Goal: Task Accomplishment & Management: Manage account settings

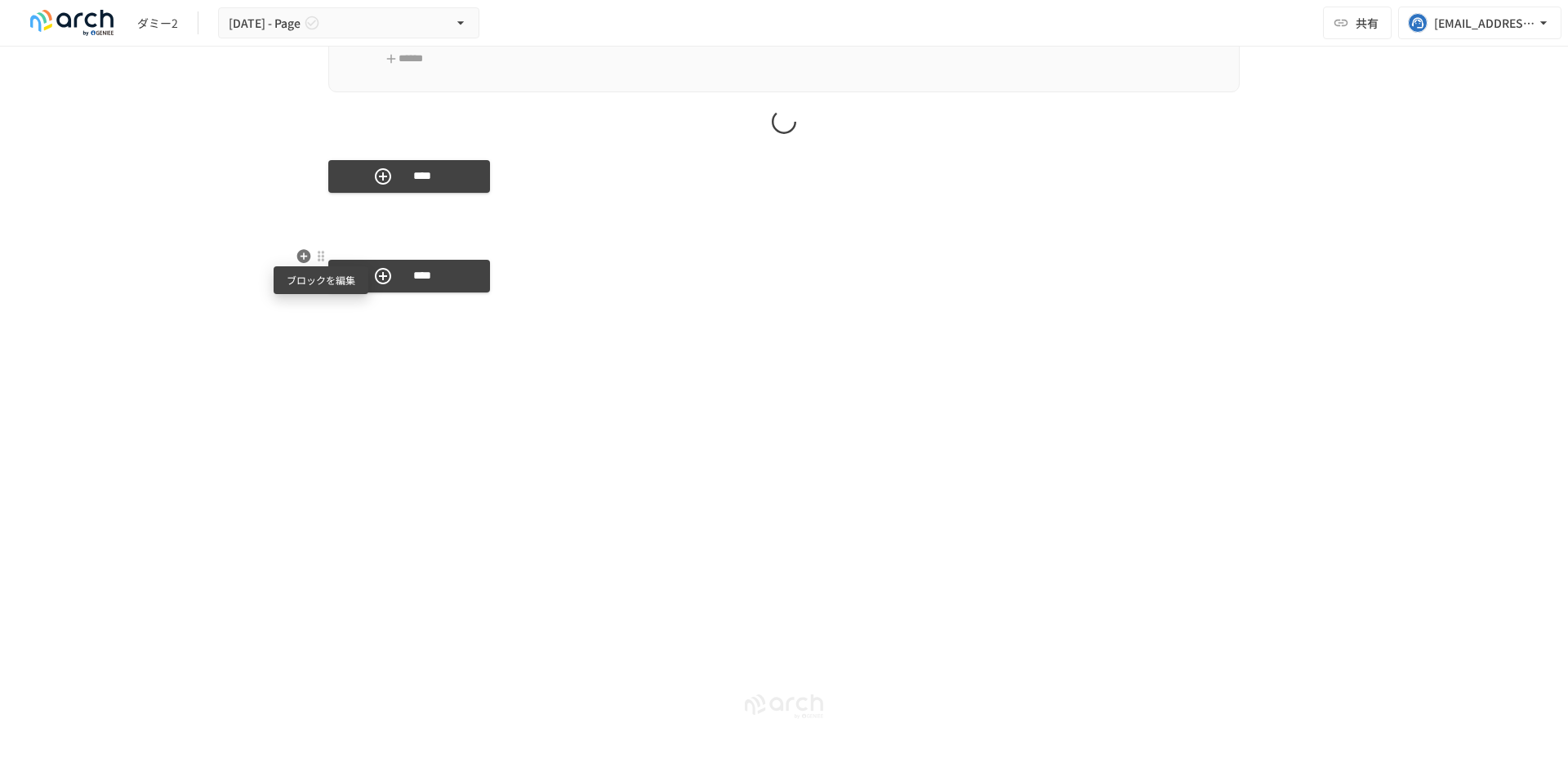
scroll to position [3932, 0]
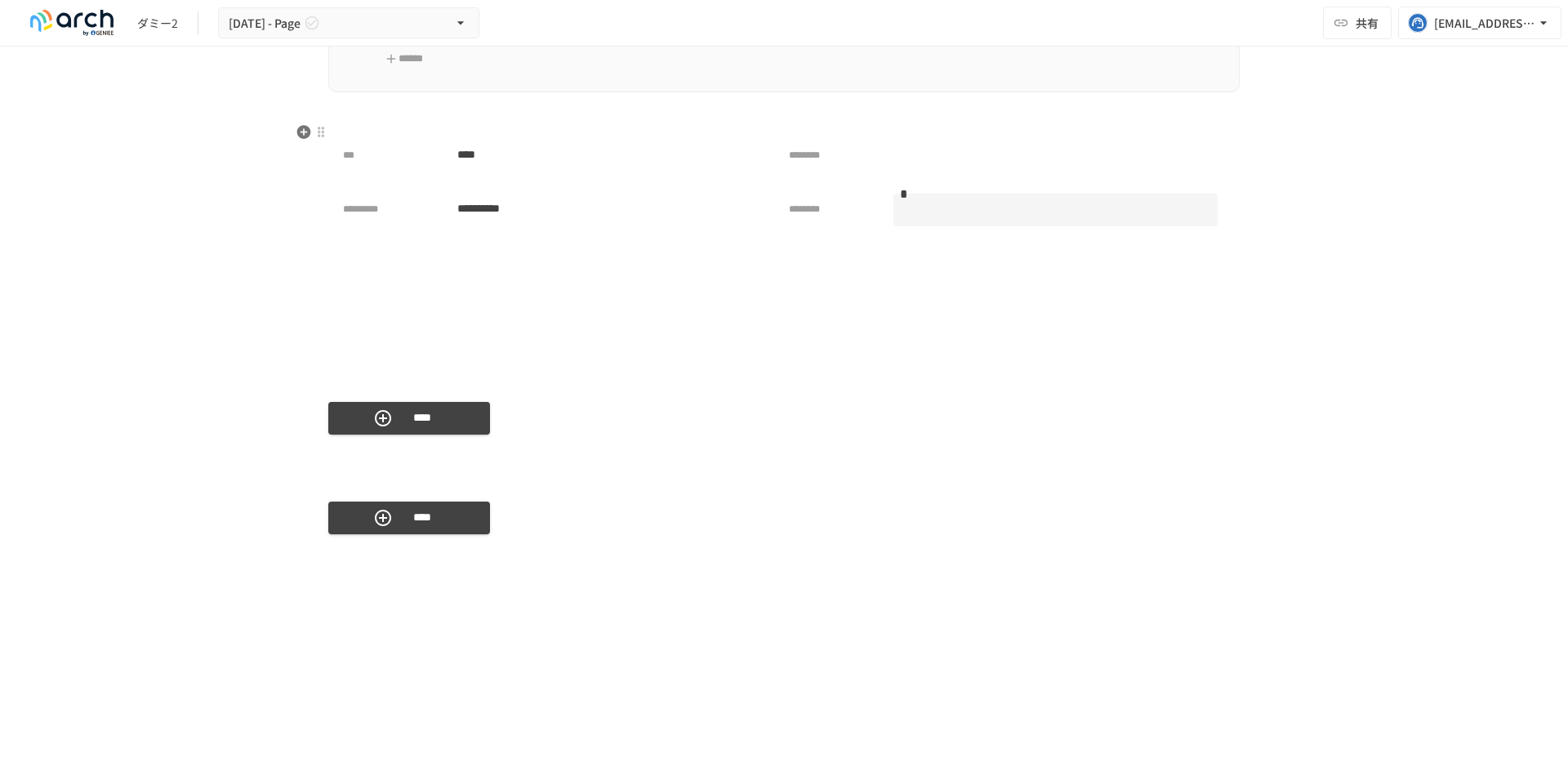
click at [319, 500] on div at bounding box center [321, 498] width 13 height 13
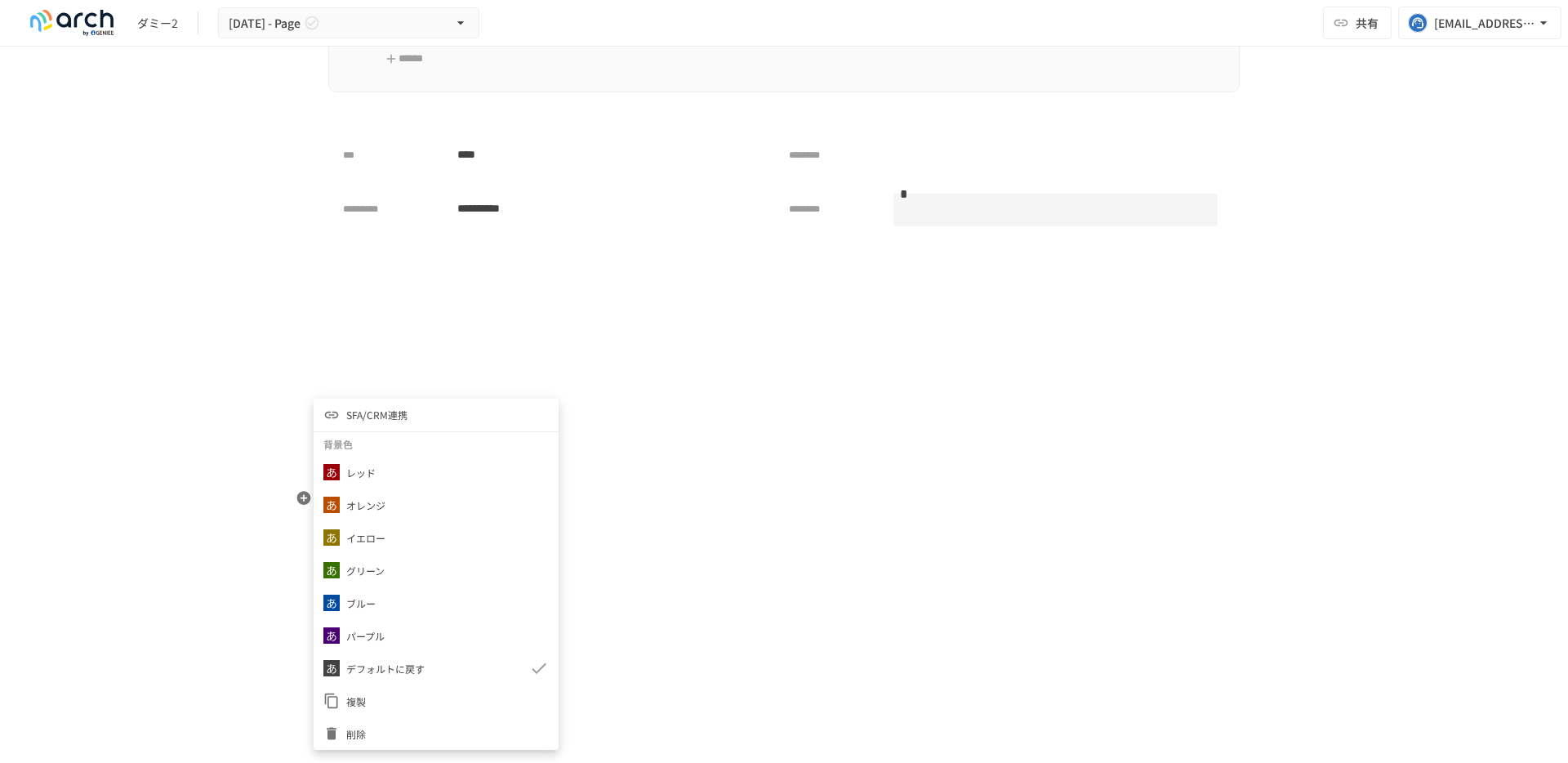
click at [367, 431] on li "SFA/CRM連携" at bounding box center [436, 415] width 245 height 33
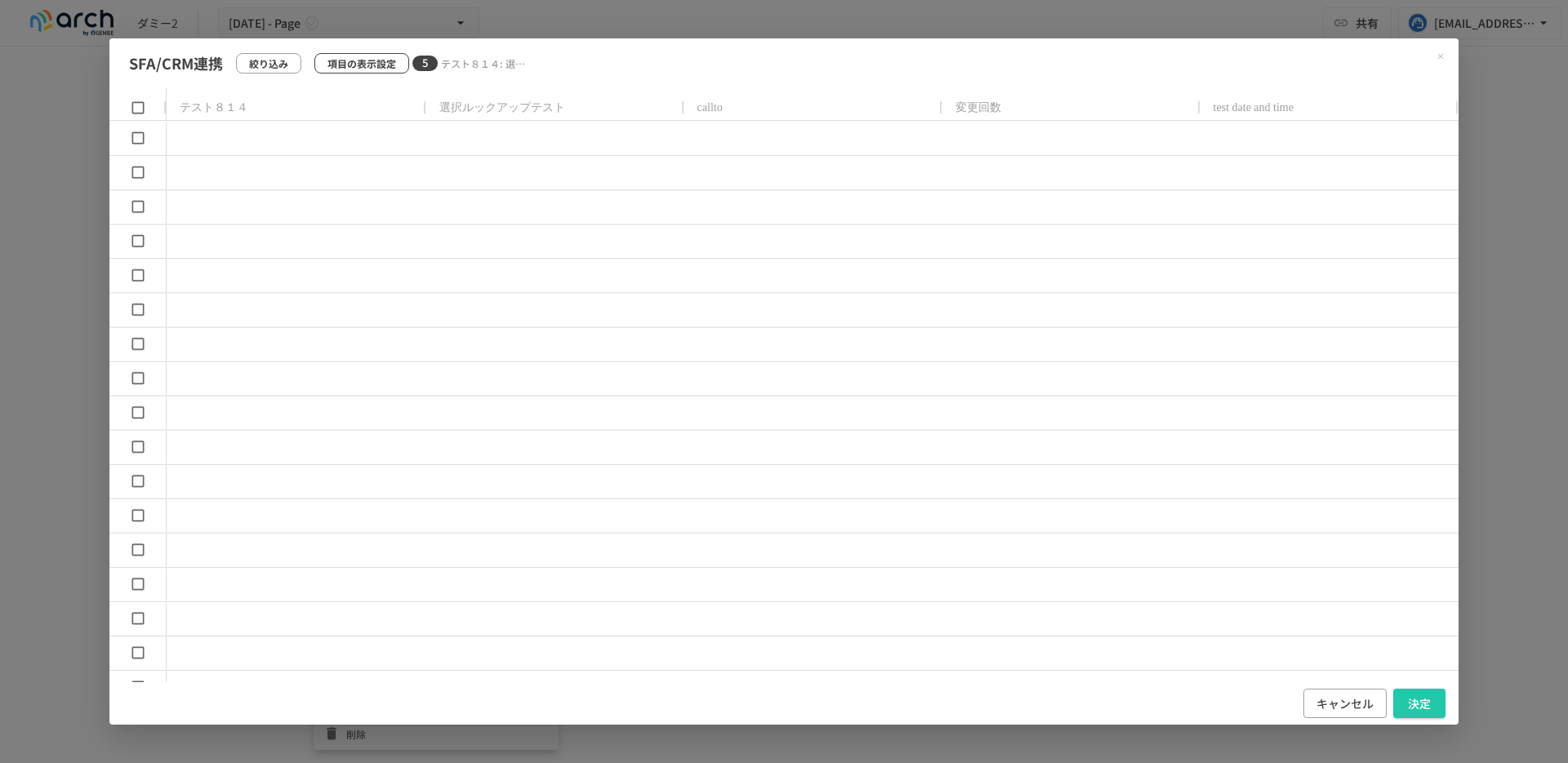
click at [379, 72] on button "項目の表示設定" at bounding box center [361, 64] width 95 height 21
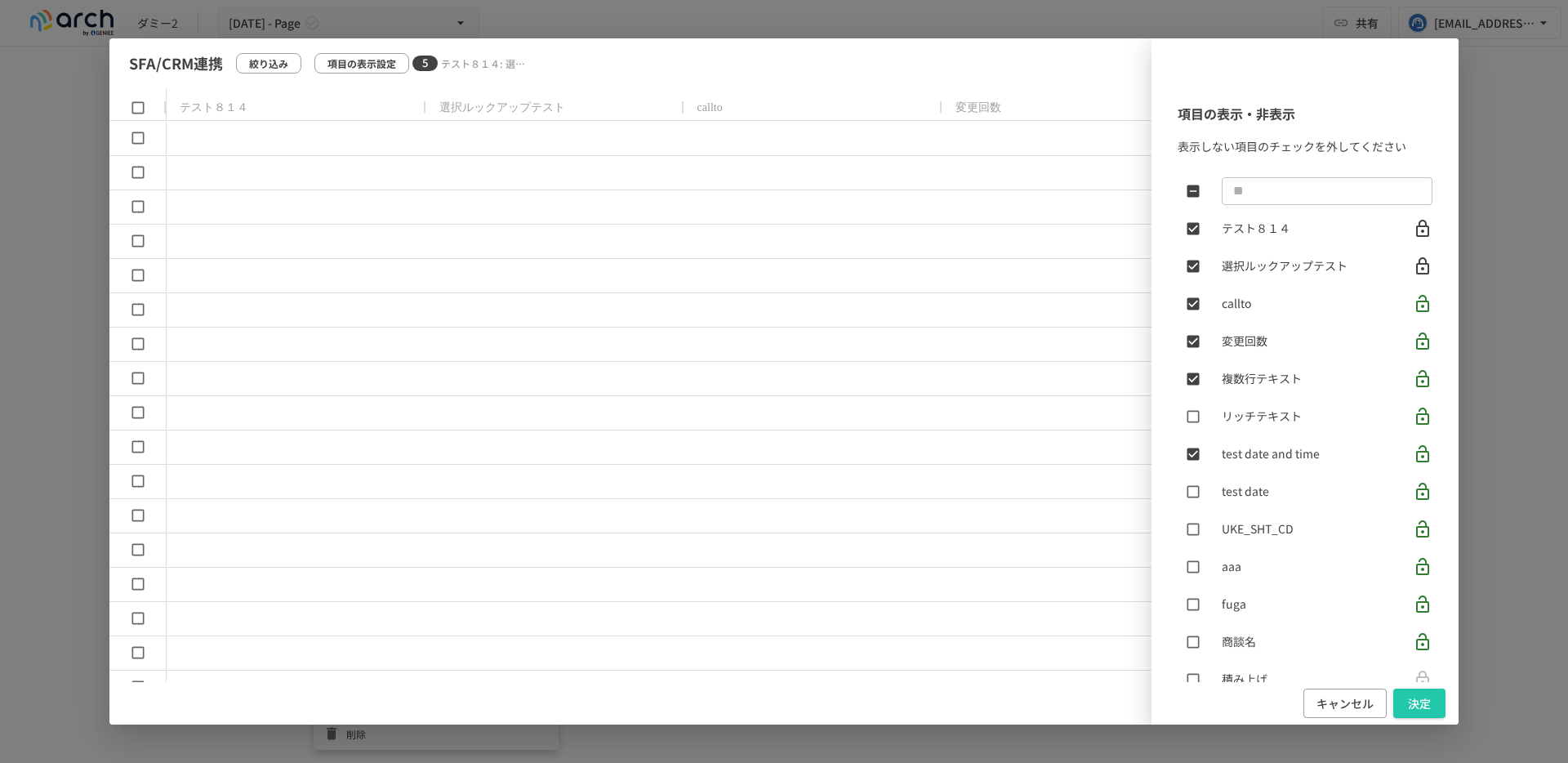
click at [134, 307] on div "項目の表示・非表示 表示しない項目のチェックを外してください ​ テスト８１４ 選択ルックアップテスト callto 変更回数 複数行テキスト リッチテキスト…" at bounding box center [784, 382] width 1348 height 687
click at [138, 310] on div "項目の表示・非表示 表示しない項目のチェックを外してください ​ テスト８１４ 選択ルックアップテスト callto 変更回数 複数行テキスト リッチテキスト…" at bounding box center [784, 382] width 1348 height 687
click at [1414, 704] on button "決定" at bounding box center [1419, 703] width 52 height 30
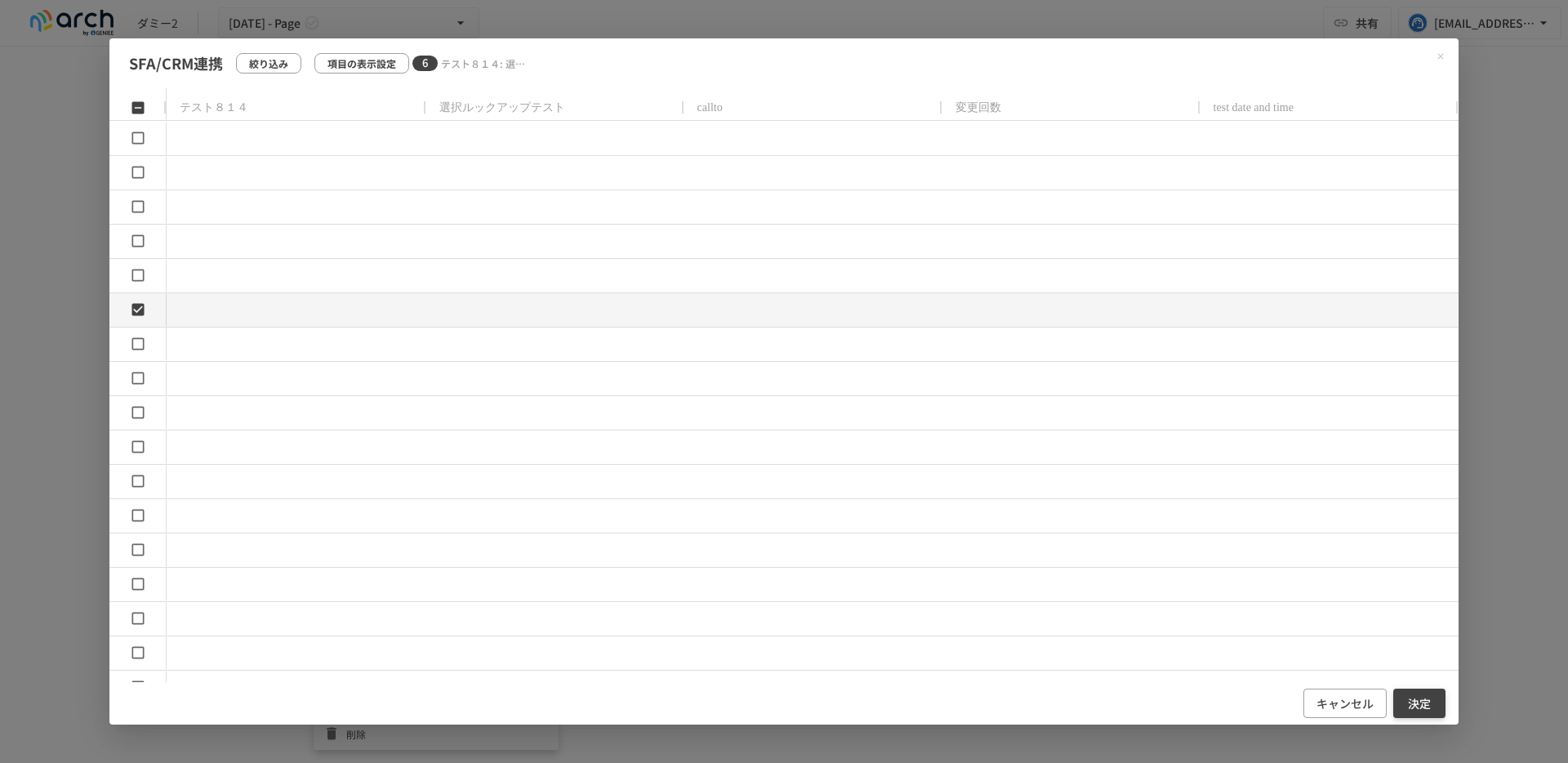
click at [1425, 706] on button "決定" at bounding box center [1419, 703] width 52 height 30
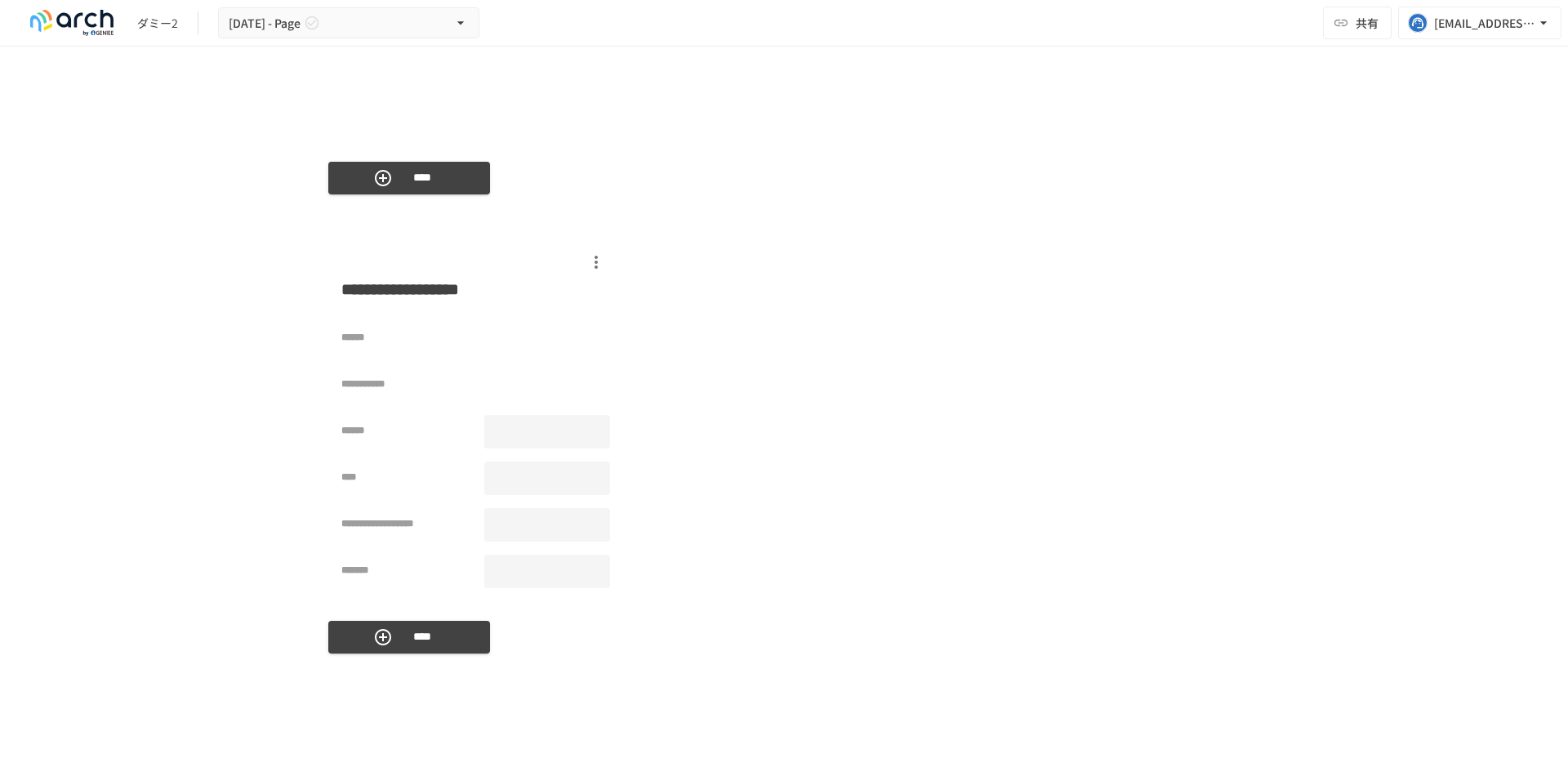
scroll to position [4177, 0]
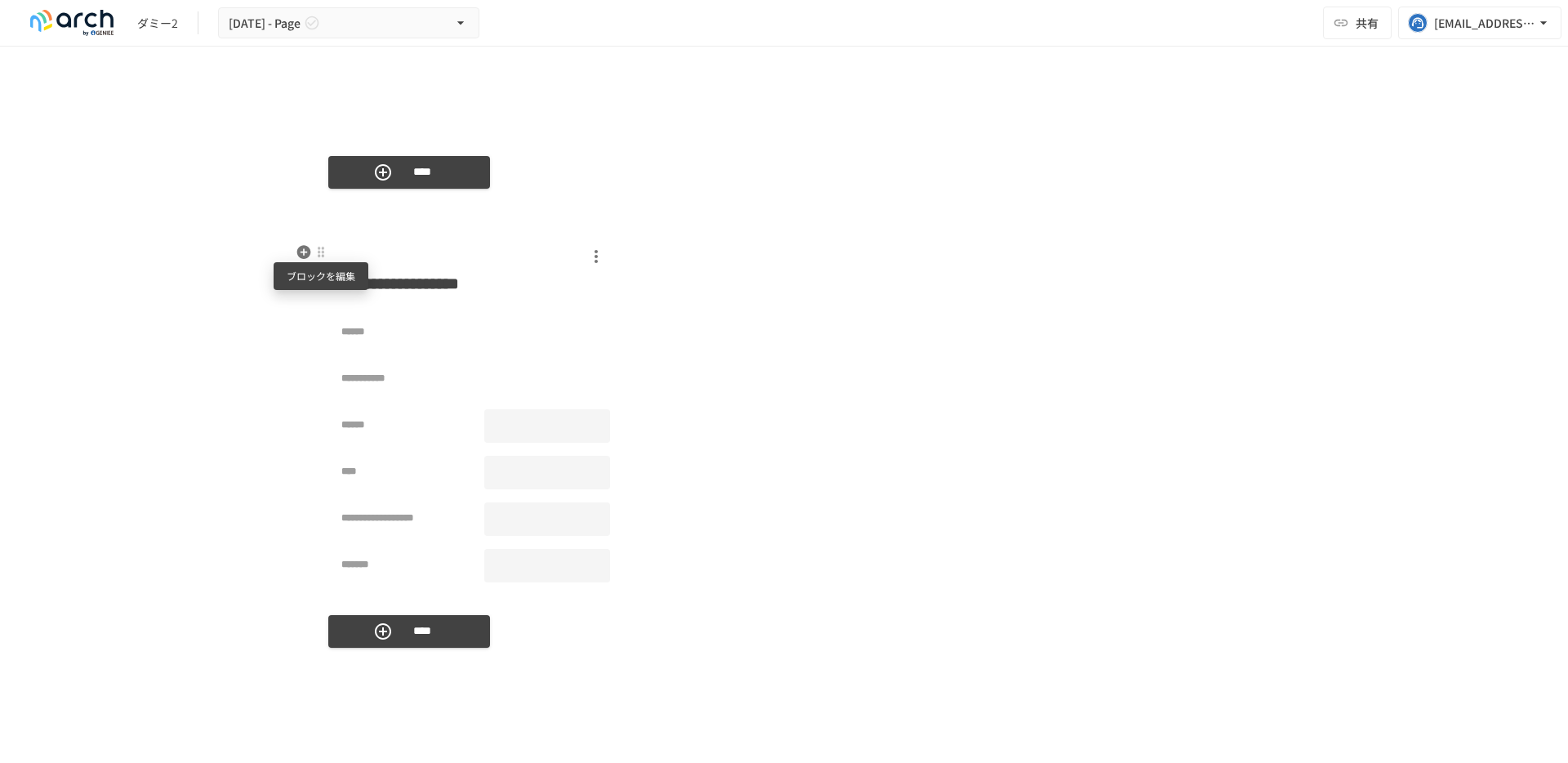
click at [324, 246] on div at bounding box center [321, 253] width 13 height 13
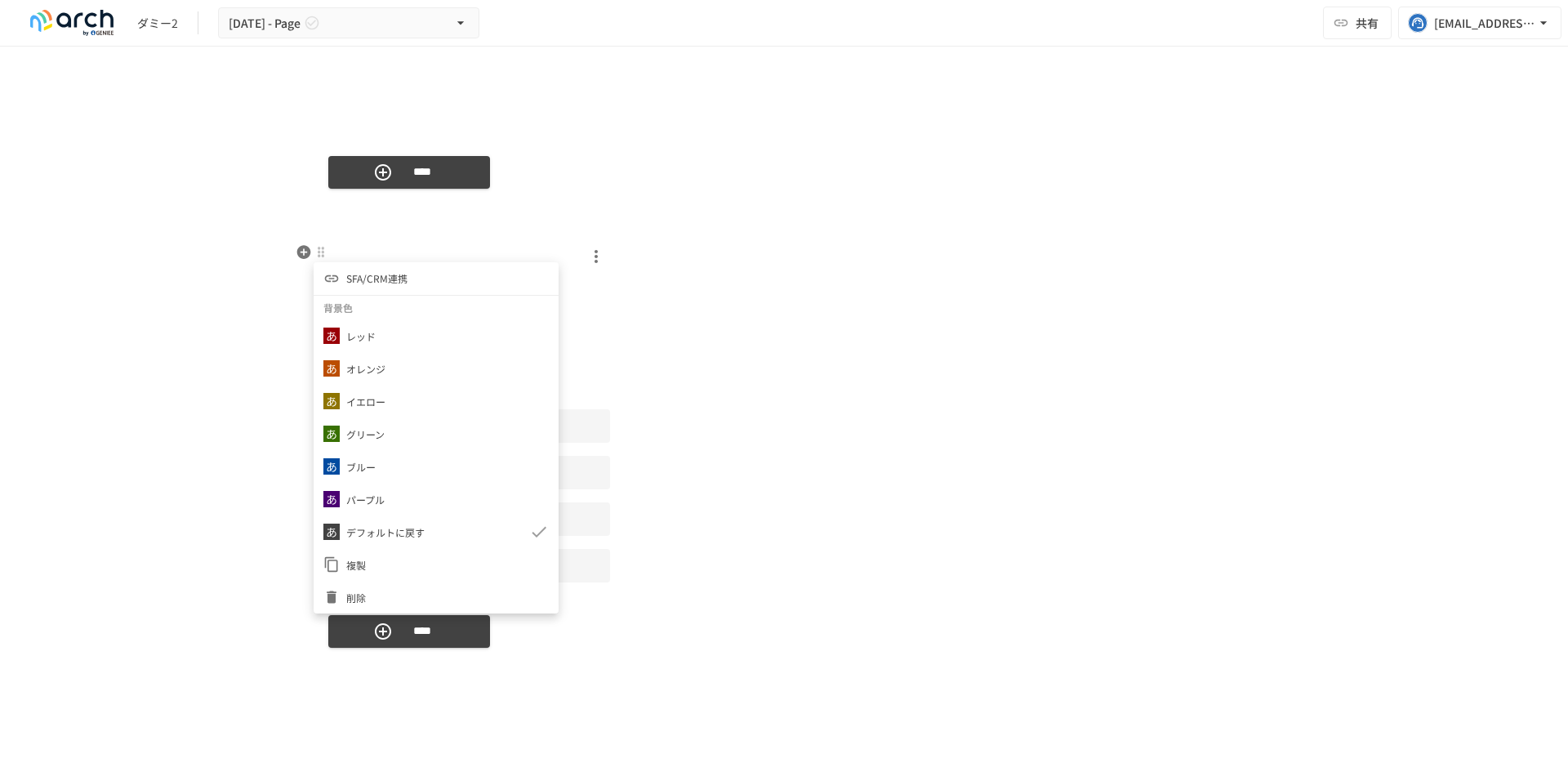
click at [365, 271] on span "SFA/CRM連携" at bounding box center [376, 278] width 61 height 16
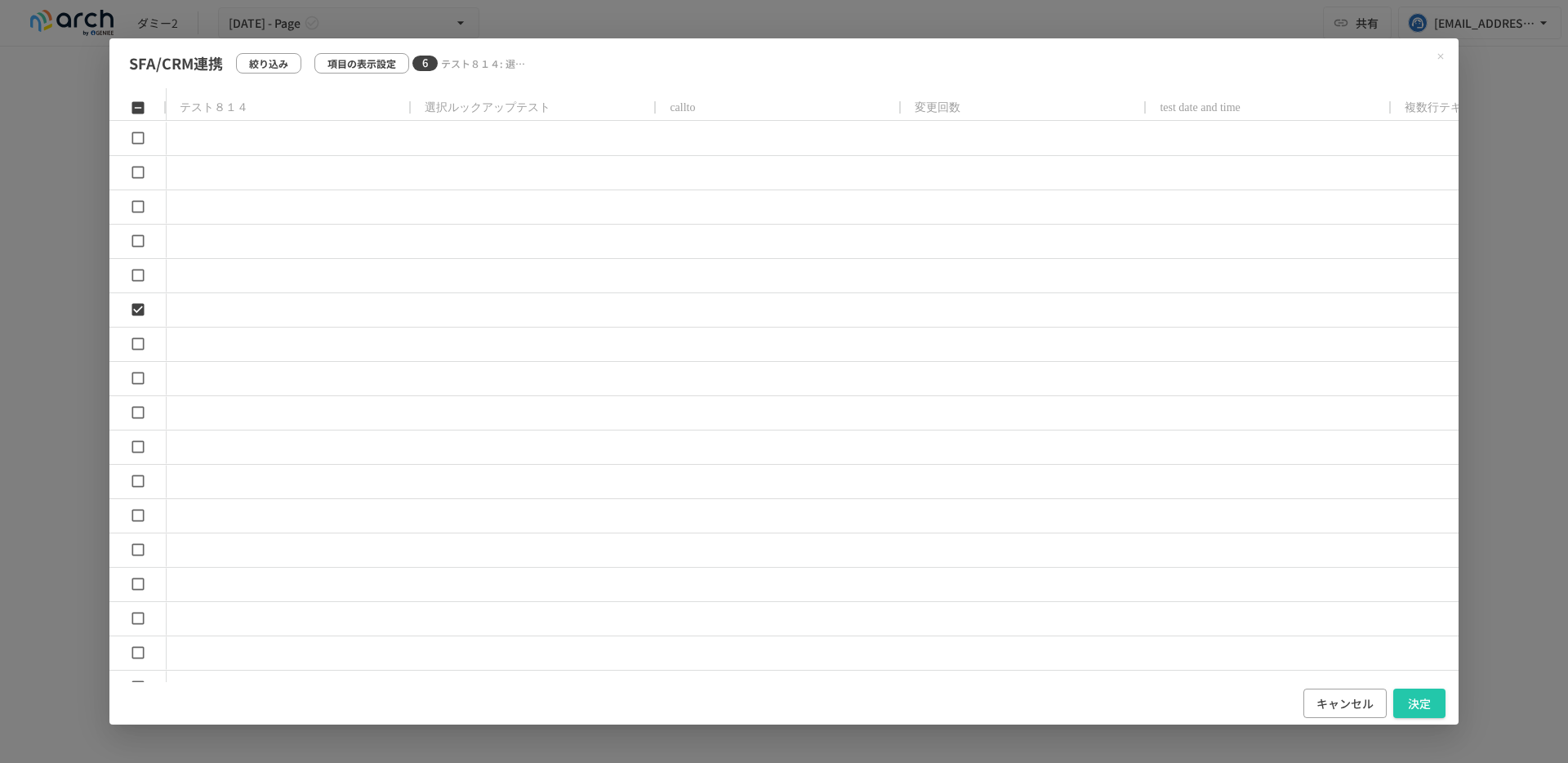
click at [383, 61] on p "項目の表示設定" at bounding box center [361, 63] width 68 height 16
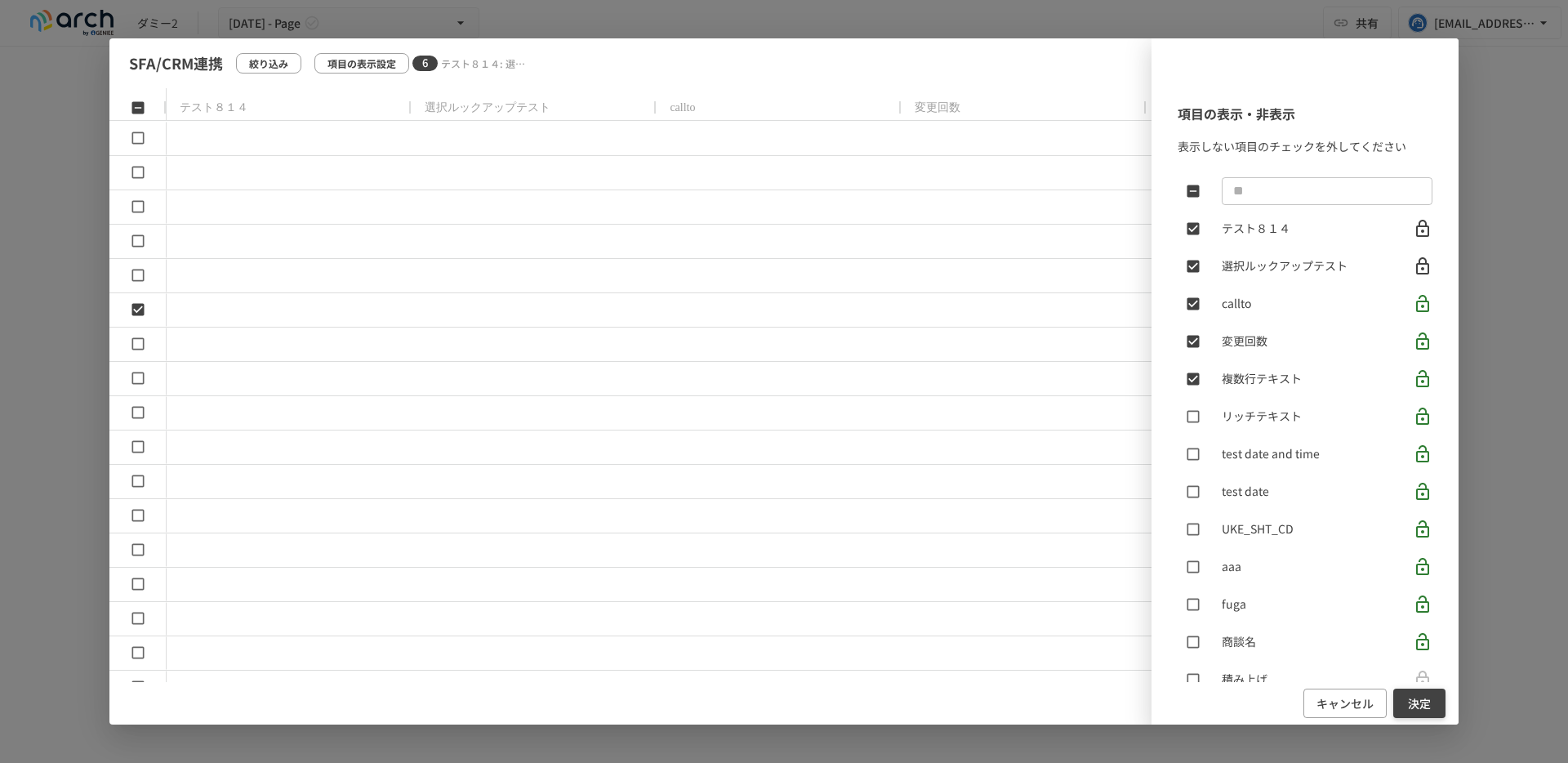
click at [1399, 700] on button "決定" at bounding box center [1419, 703] width 52 height 30
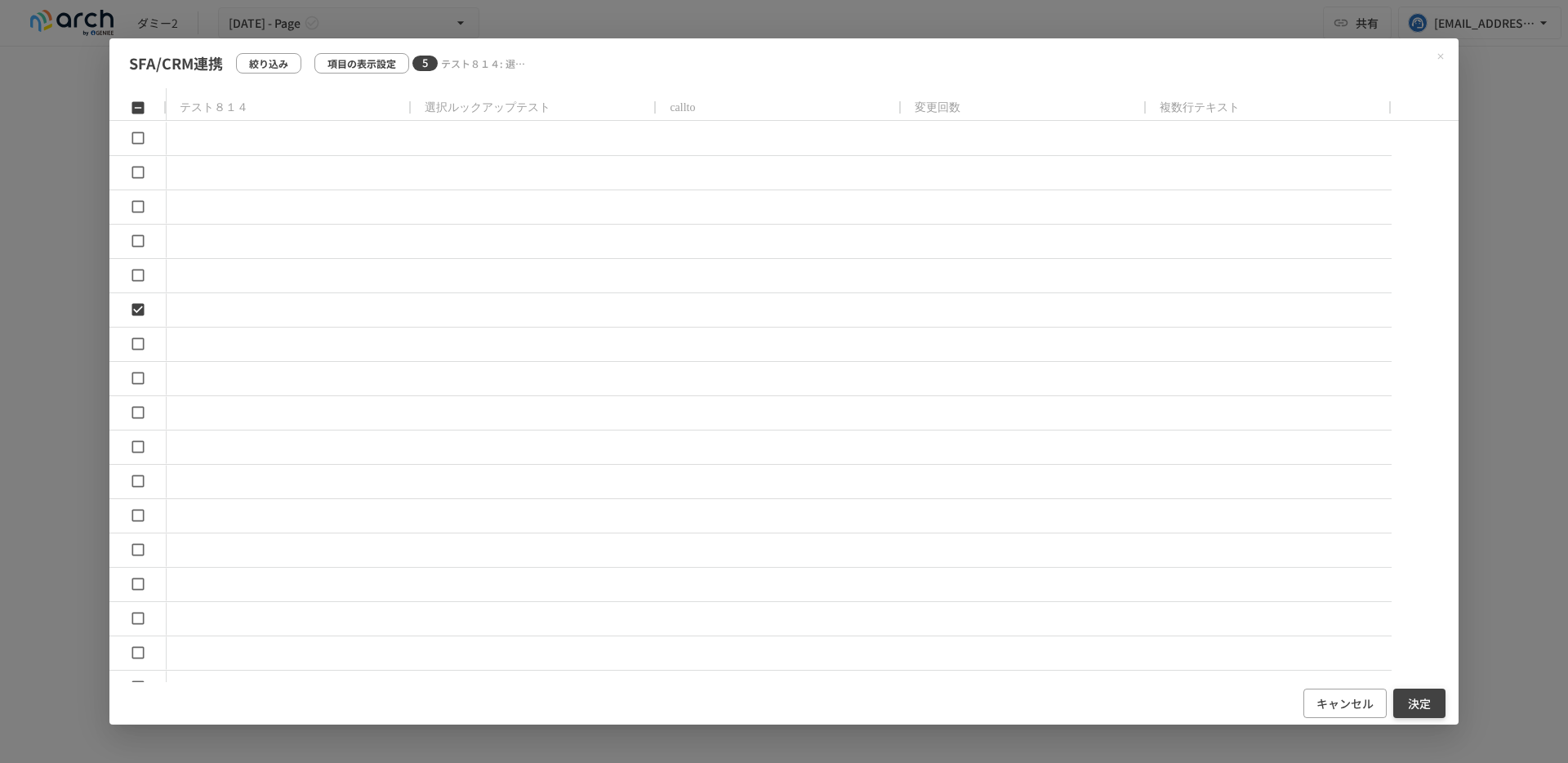
click at [1428, 702] on button "決定" at bounding box center [1419, 703] width 52 height 30
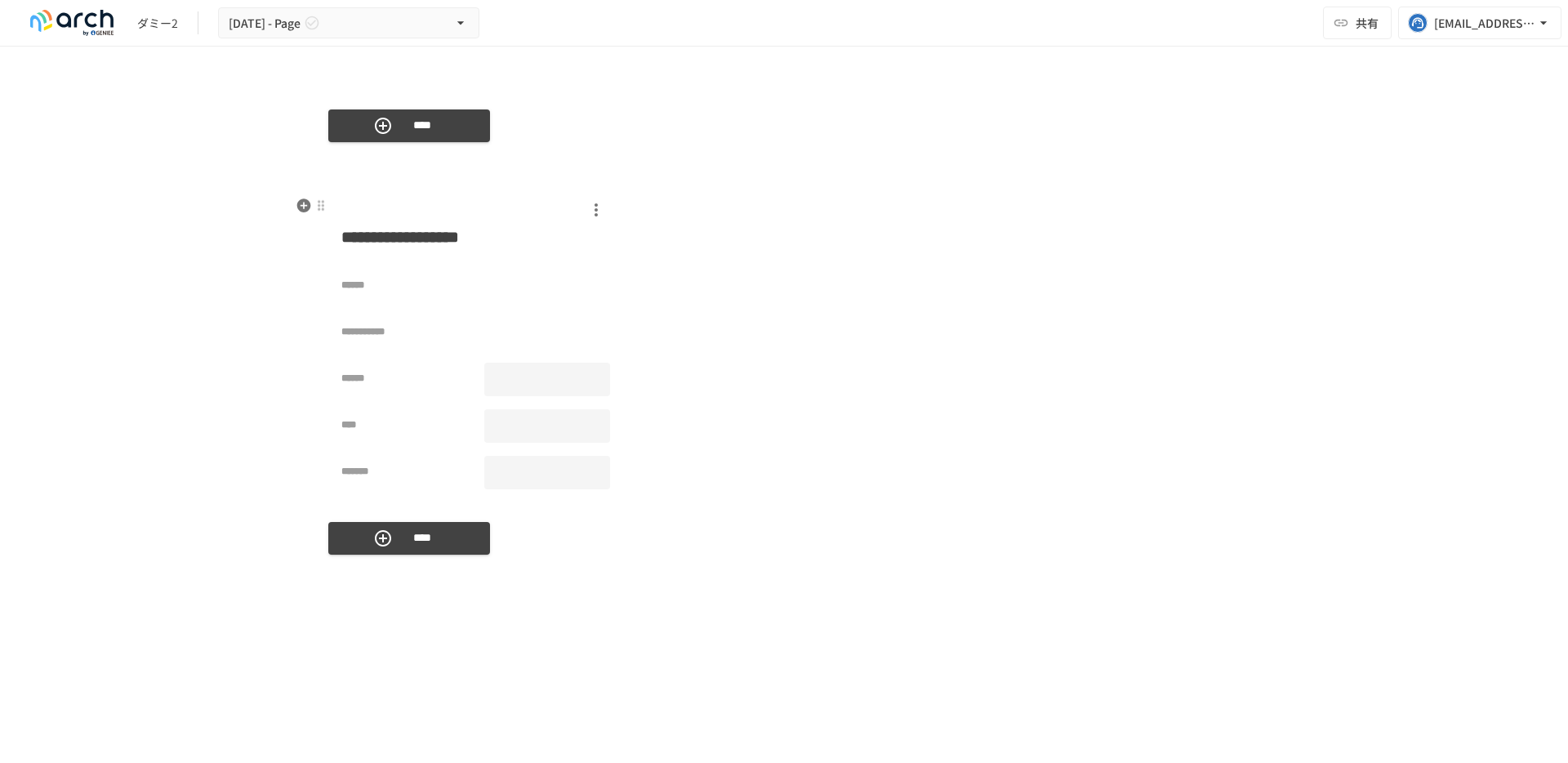
scroll to position [4222, 0]
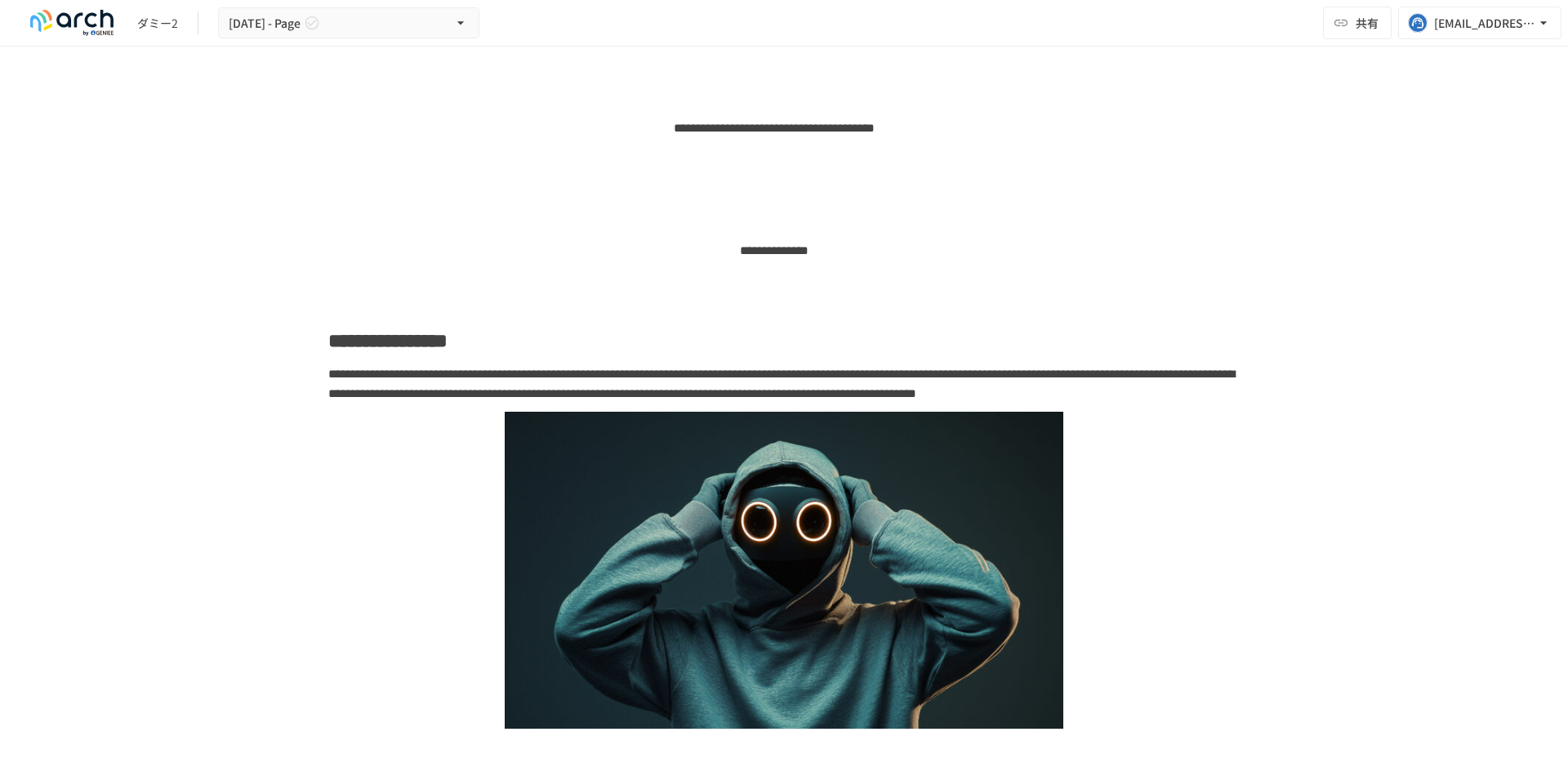
scroll to position [4155, 0]
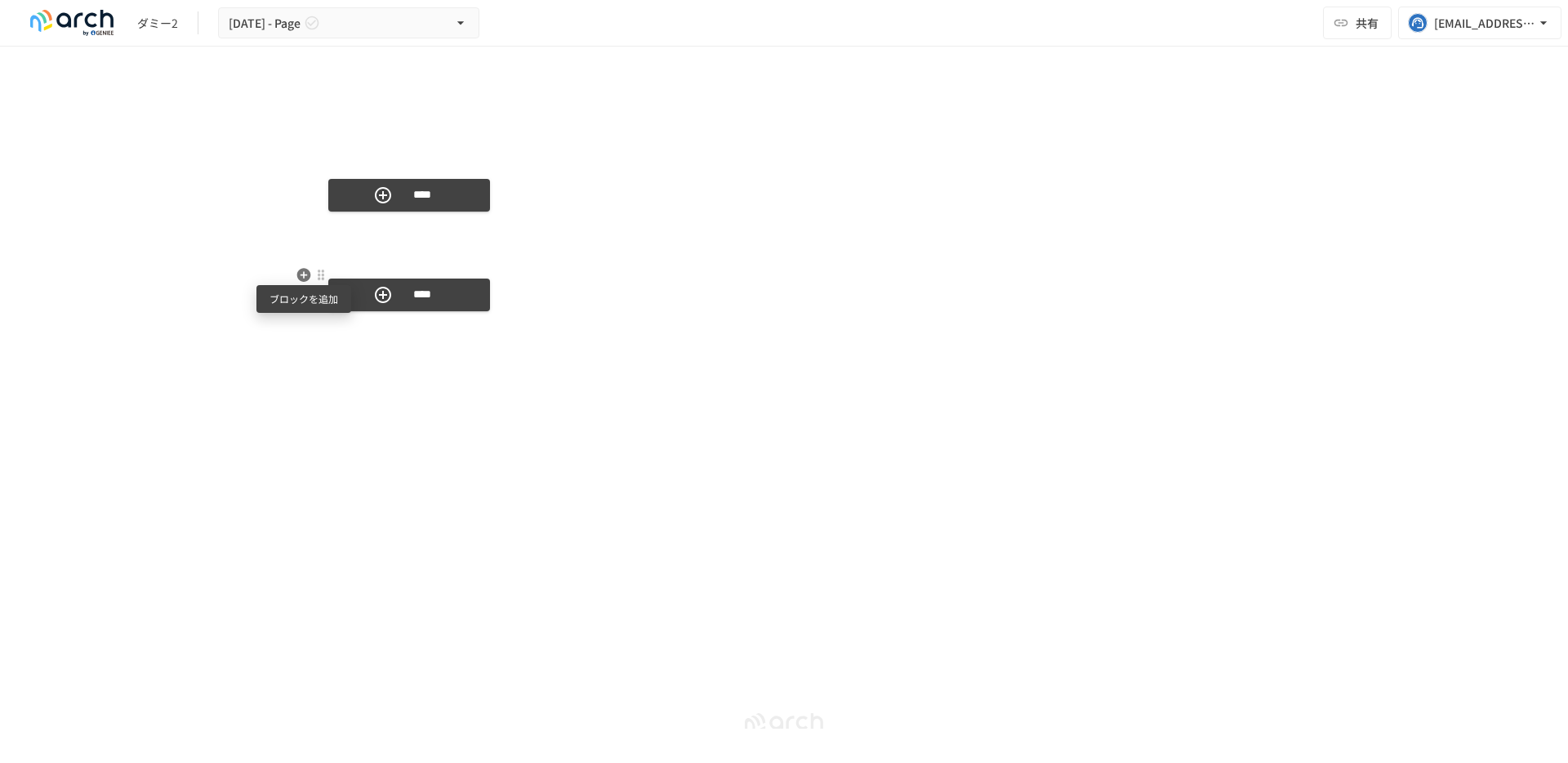
click at [303, 270] on icon "button" at bounding box center [303, 274] width 14 height 14
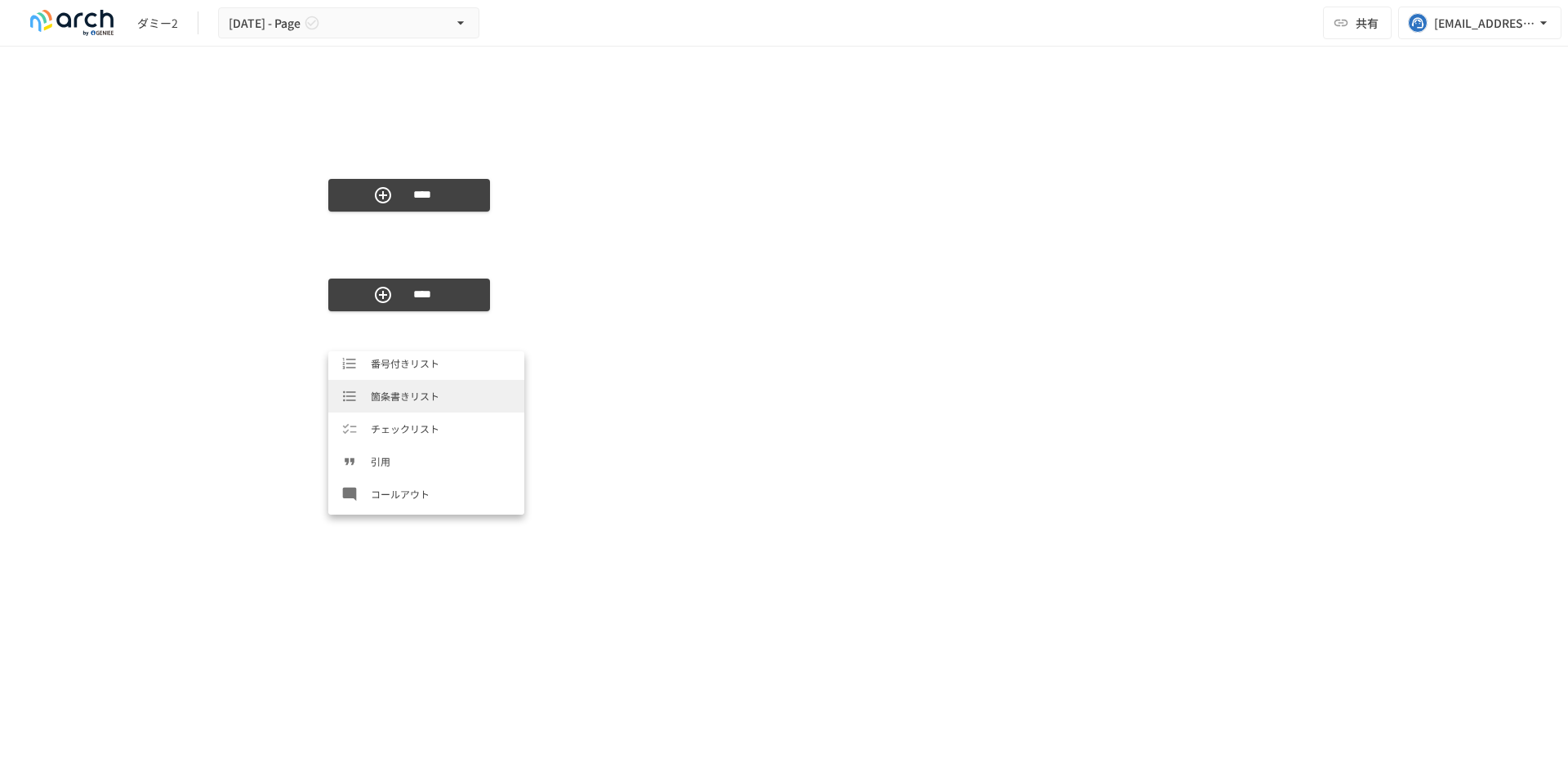
scroll to position [816, 0]
click at [415, 457] on span "商品登録[SFA/CRM連携]" at bounding box center [441, 464] width 140 height 16
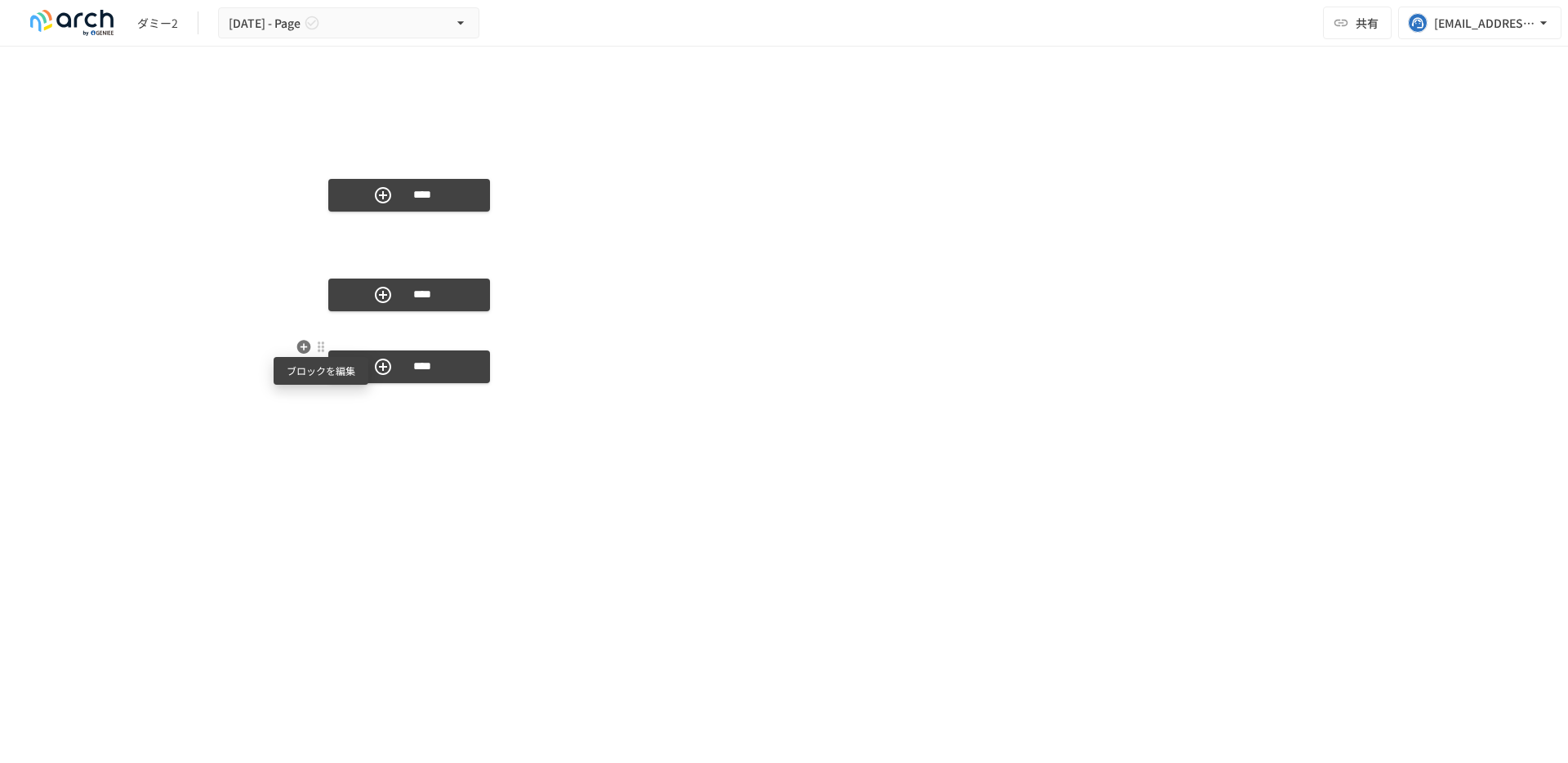
click at [326, 346] on div at bounding box center [321, 347] width 13 height 13
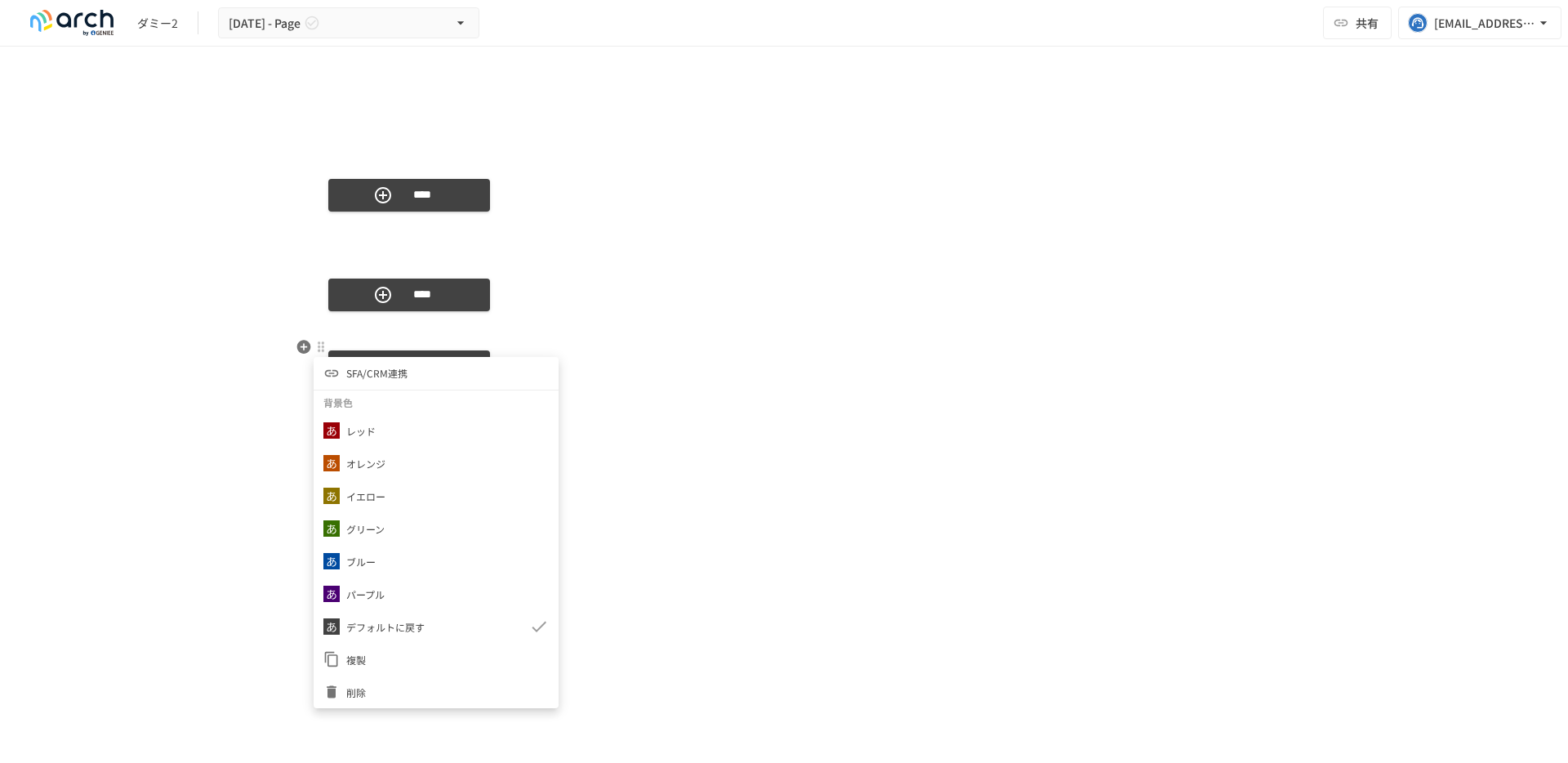
click at [376, 382] on li "SFA/CRM連携" at bounding box center [436, 373] width 245 height 33
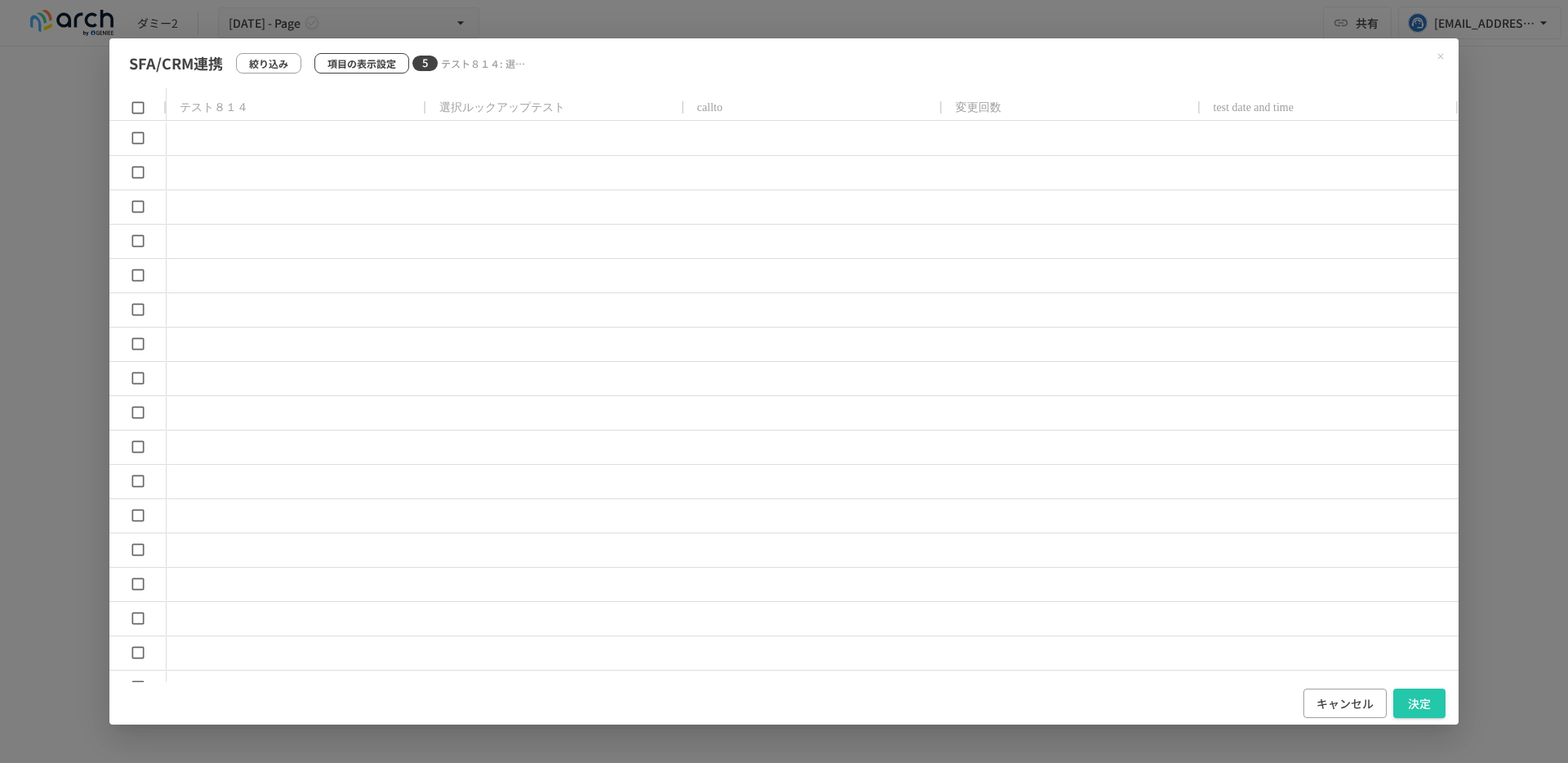
click at [365, 72] on button "項目の表示設定" at bounding box center [361, 64] width 95 height 21
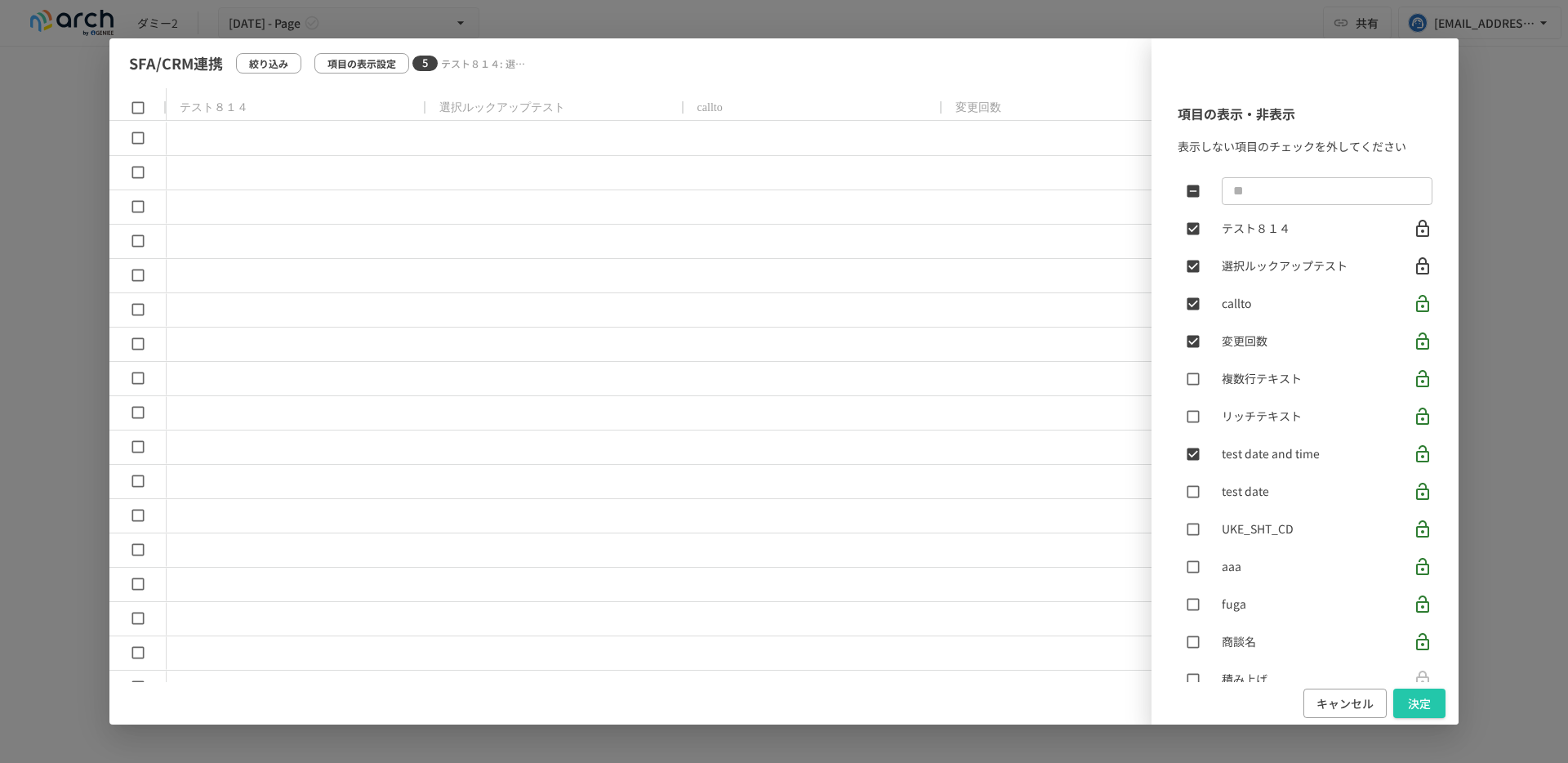
click at [137, 174] on div "項目の表示・非表示 表示しない項目のチェックを外してください ​ テスト８１４ 選択ルックアップテスト callto 変更回数 複数行テキスト リッチテキスト…" at bounding box center [784, 382] width 1348 height 687
click at [134, 123] on div "項目の表示・非表示 表示しない項目のチェックを外してください ​ テスト８１４ 選択ルックアップテスト callto 変更回数 複数行テキスト リッチテキスト…" at bounding box center [784, 382] width 1348 height 687
click at [1331, 704] on button "キャンセル" at bounding box center [1344, 703] width 83 height 30
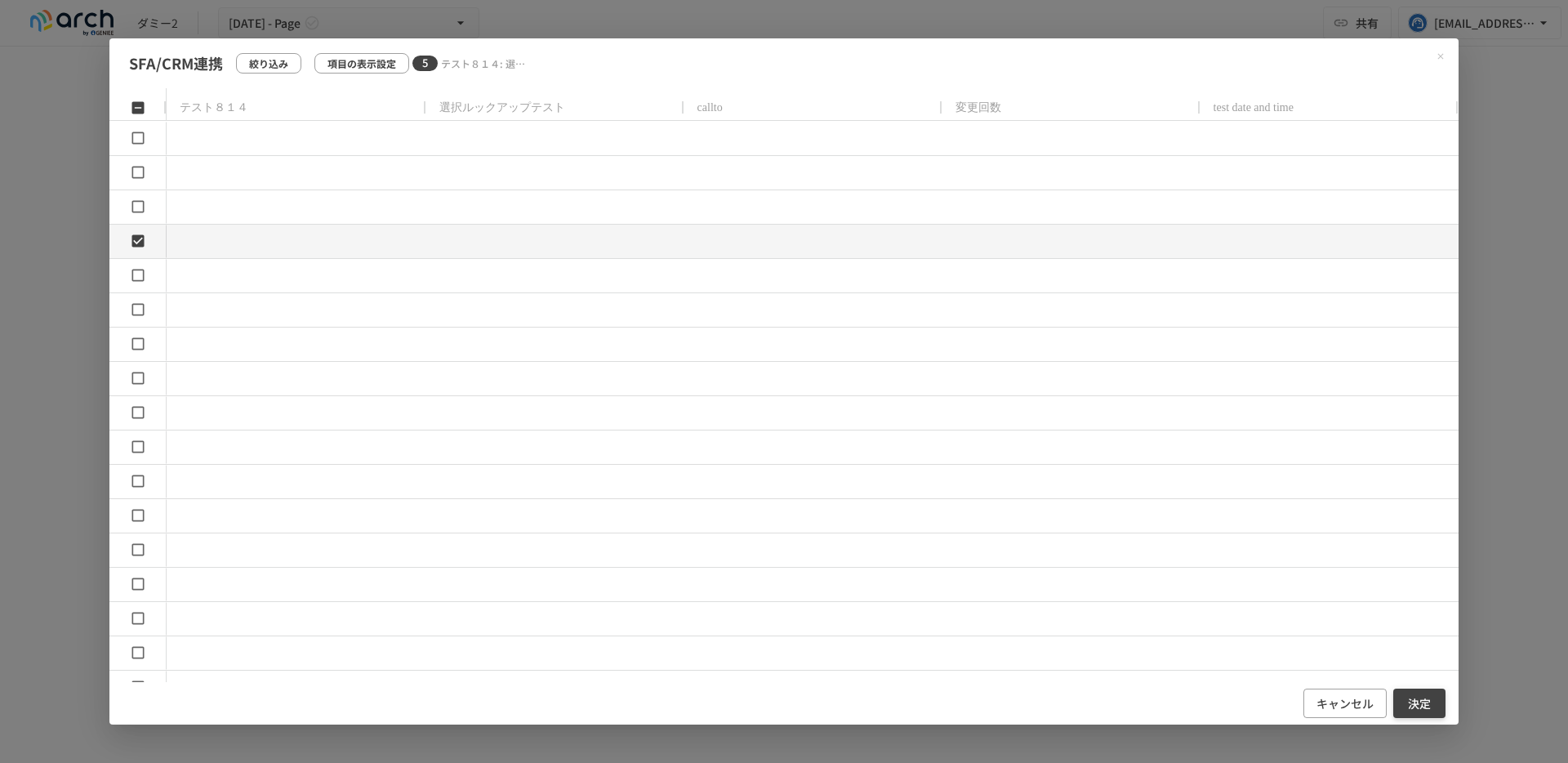
click at [1416, 699] on button "決定" at bounding box center [1419, 703] width 52 height 30
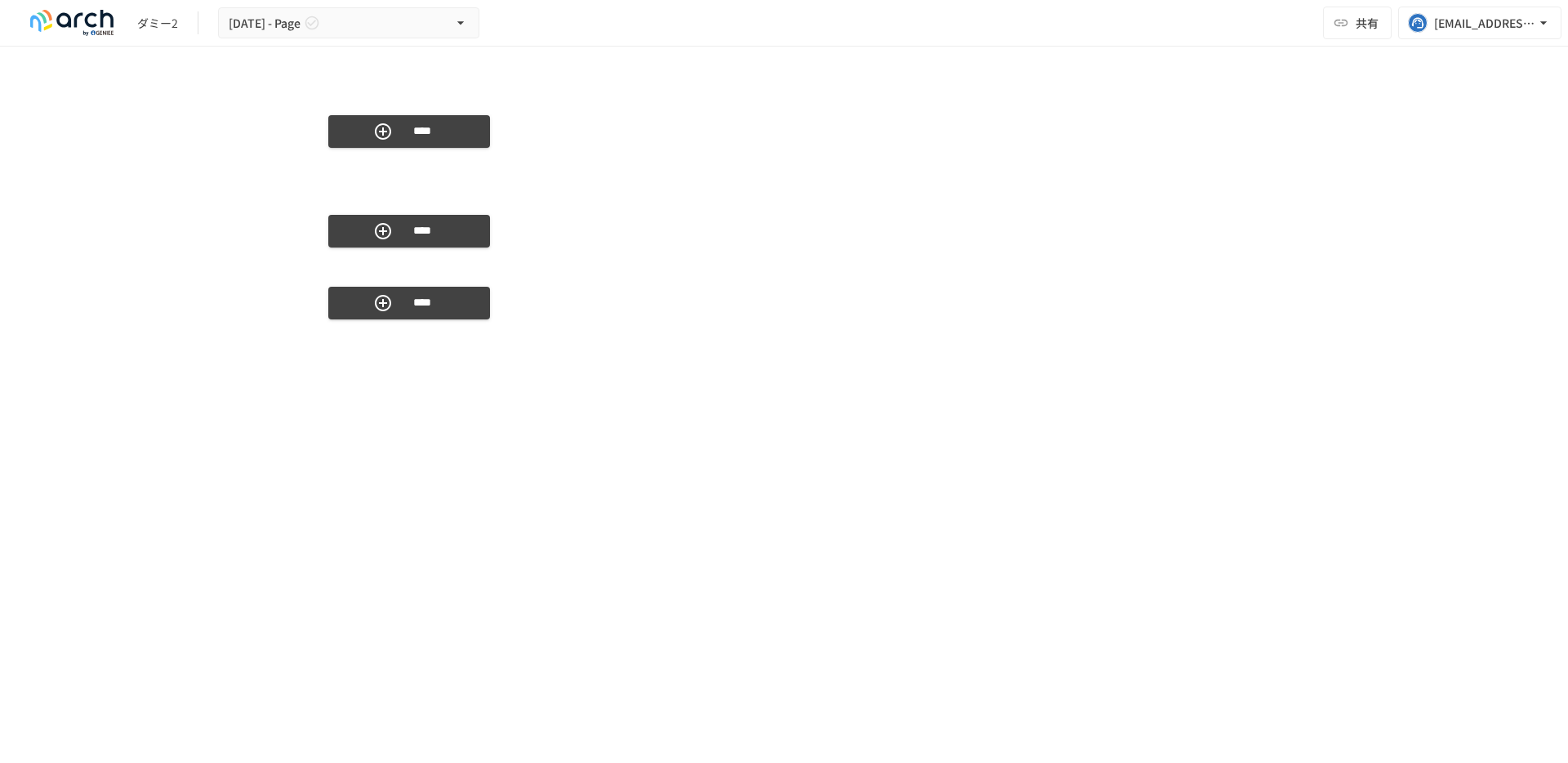
scroll to position [4290, 0]
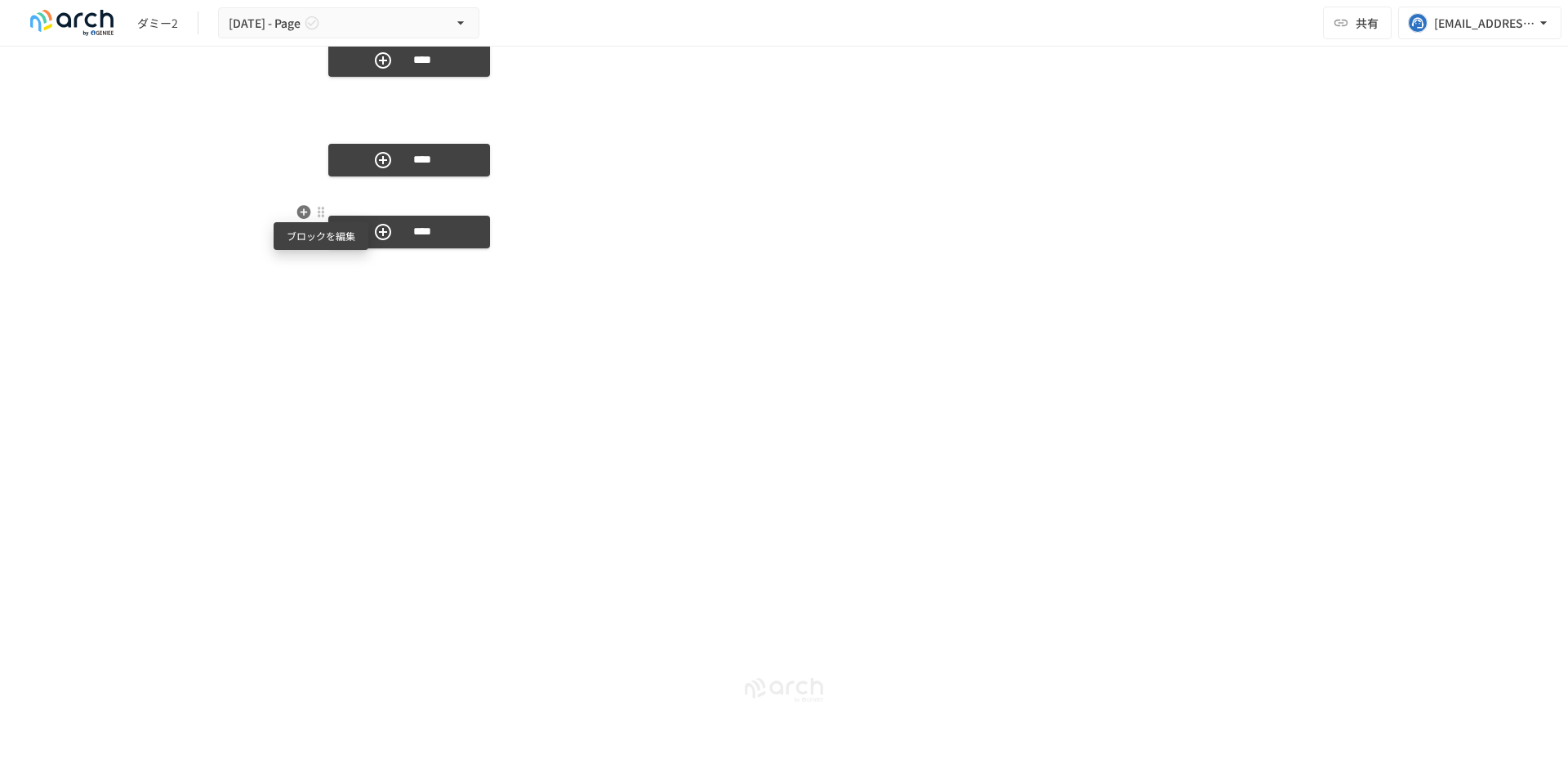
click at [322, 213] on div at bounding box center [321, 213] width 13 height 13
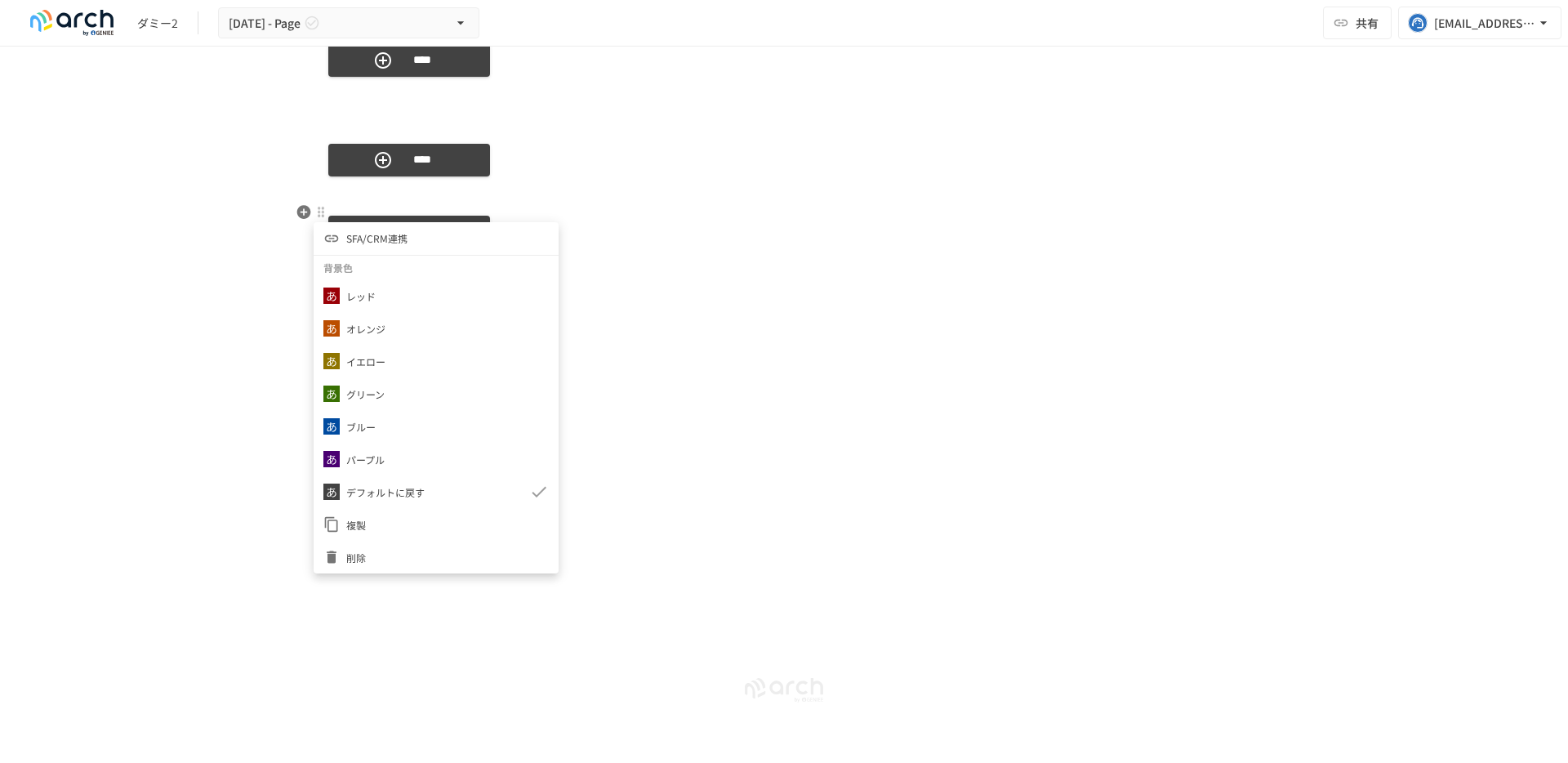
click at [359, 234] on span "SFA/CRM連携" at bounding box center [376, 238] width 61 height 16
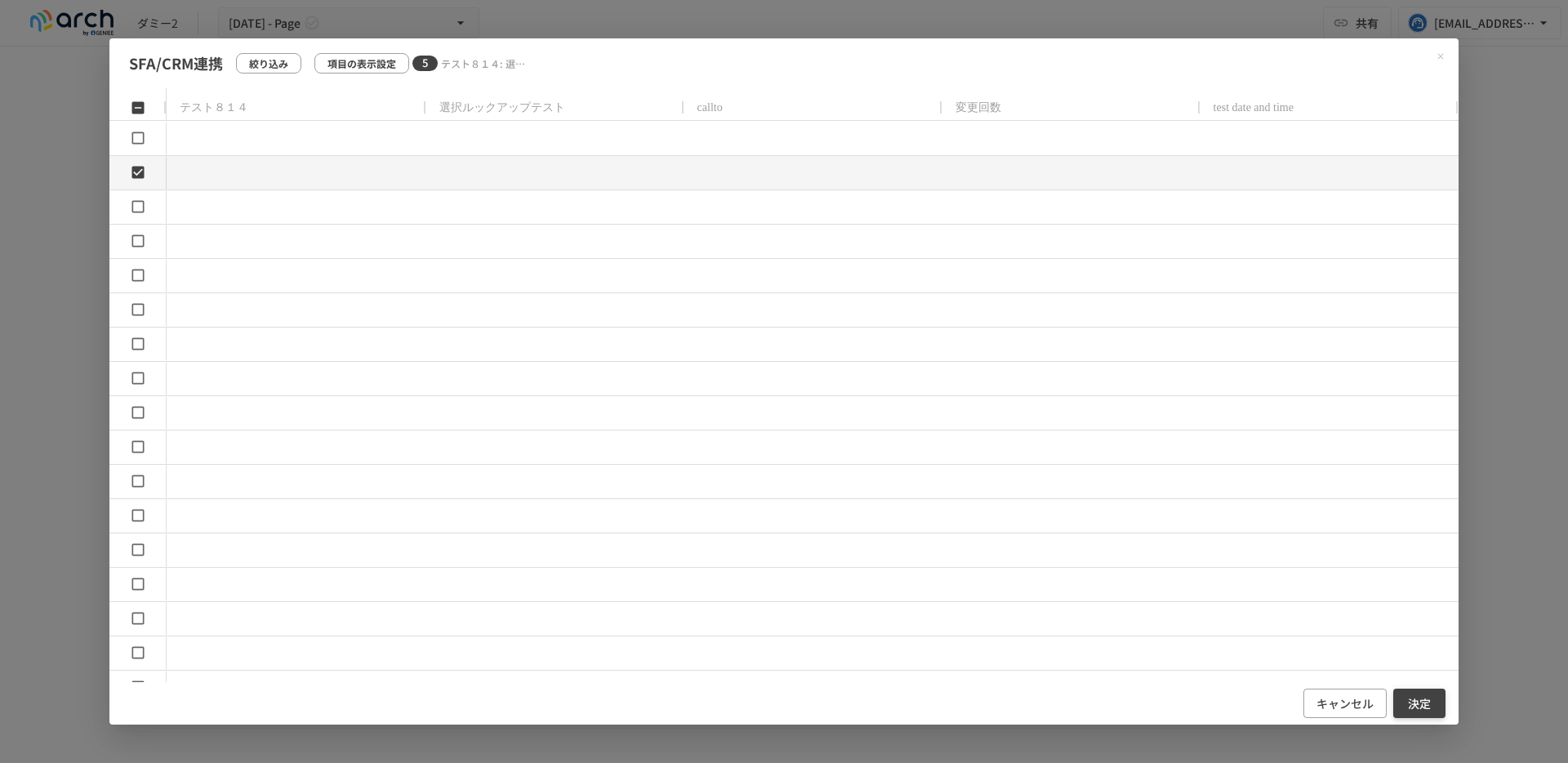
click at [1423, 697] on button "決定" at bounding box center [1419, 703] width 52 height 30
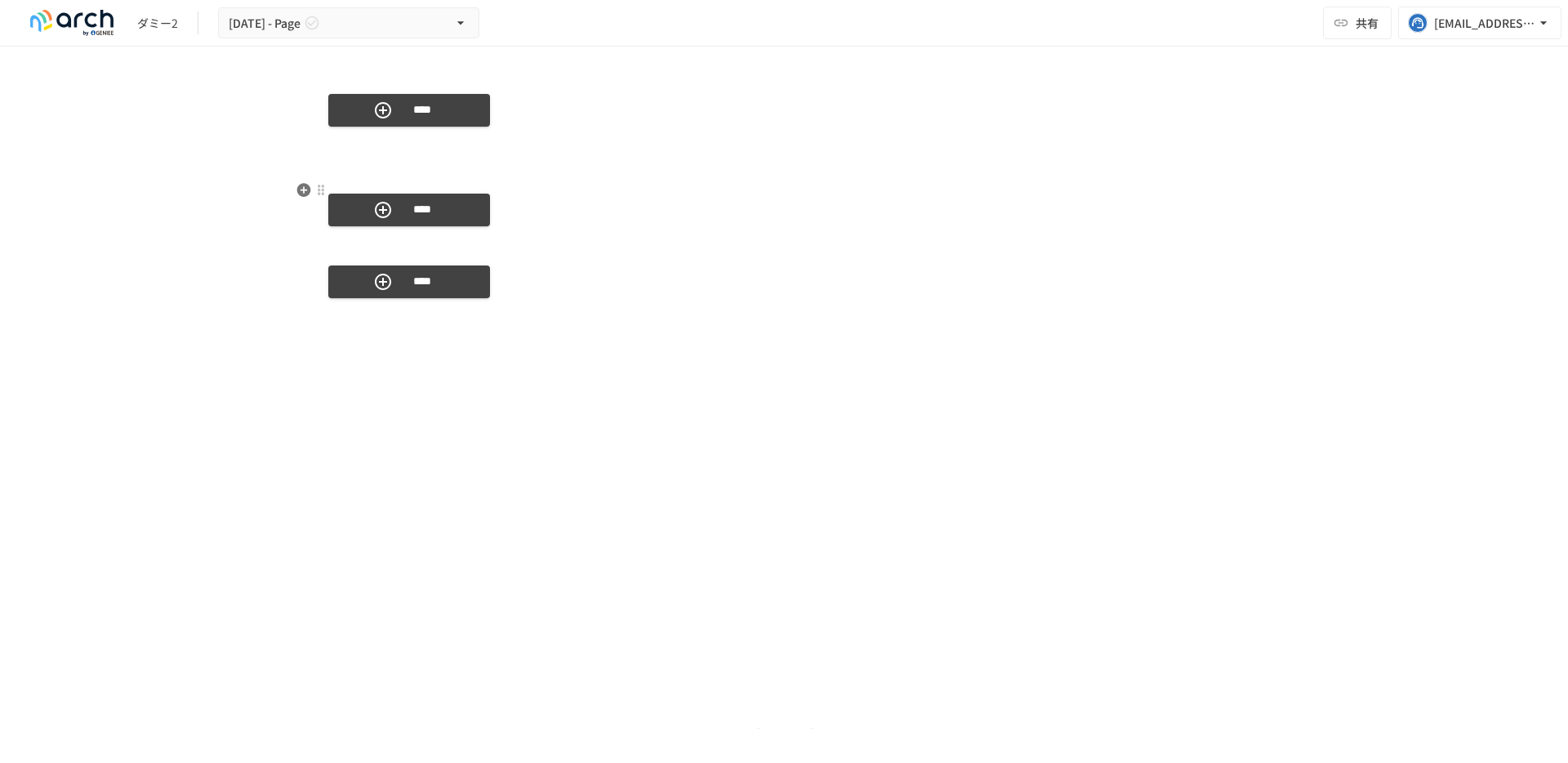
scroll to position [4211, 0]
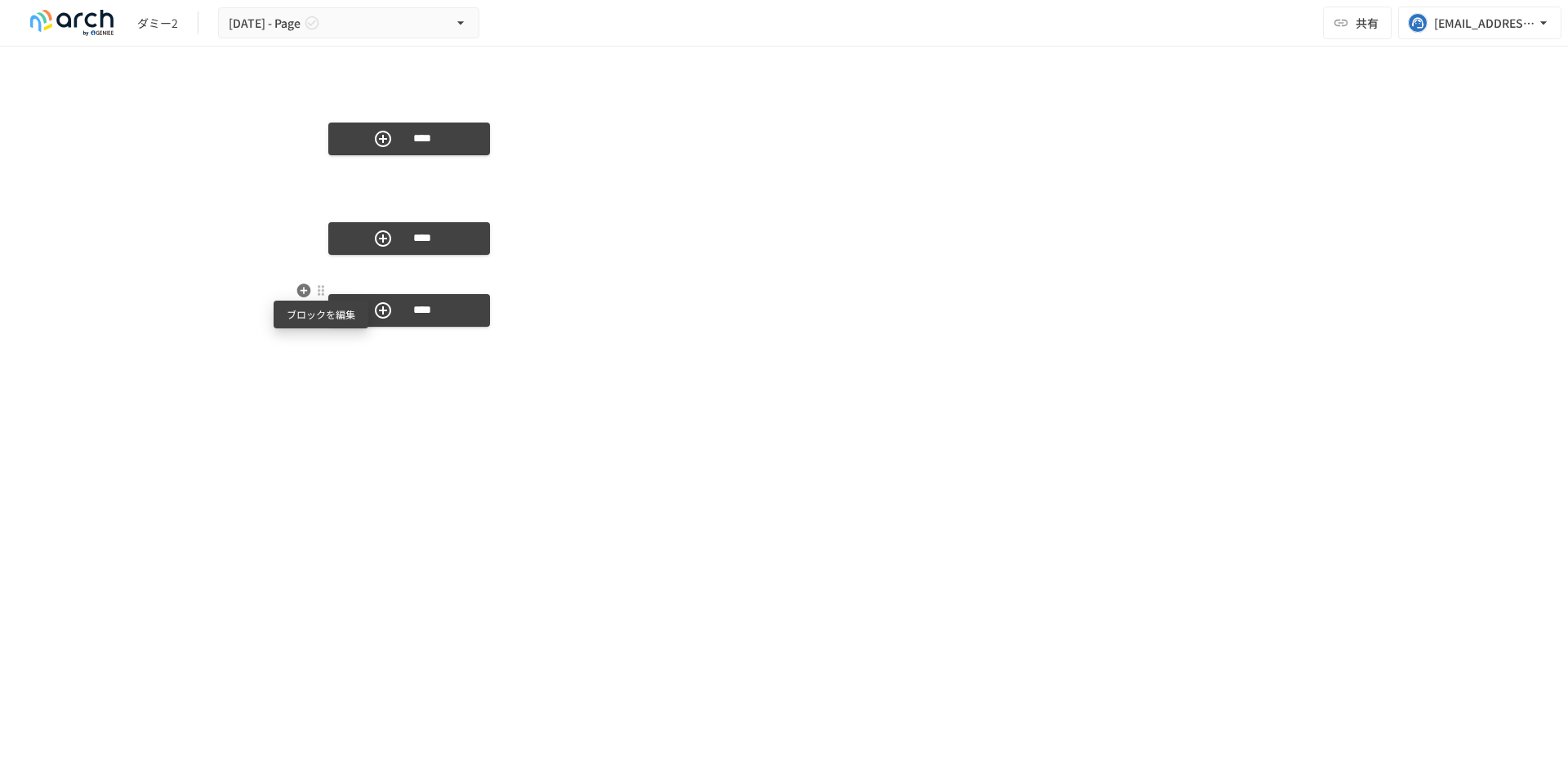
click at [328, 289] on div at bounding box center [321, 290] width 15 height 20
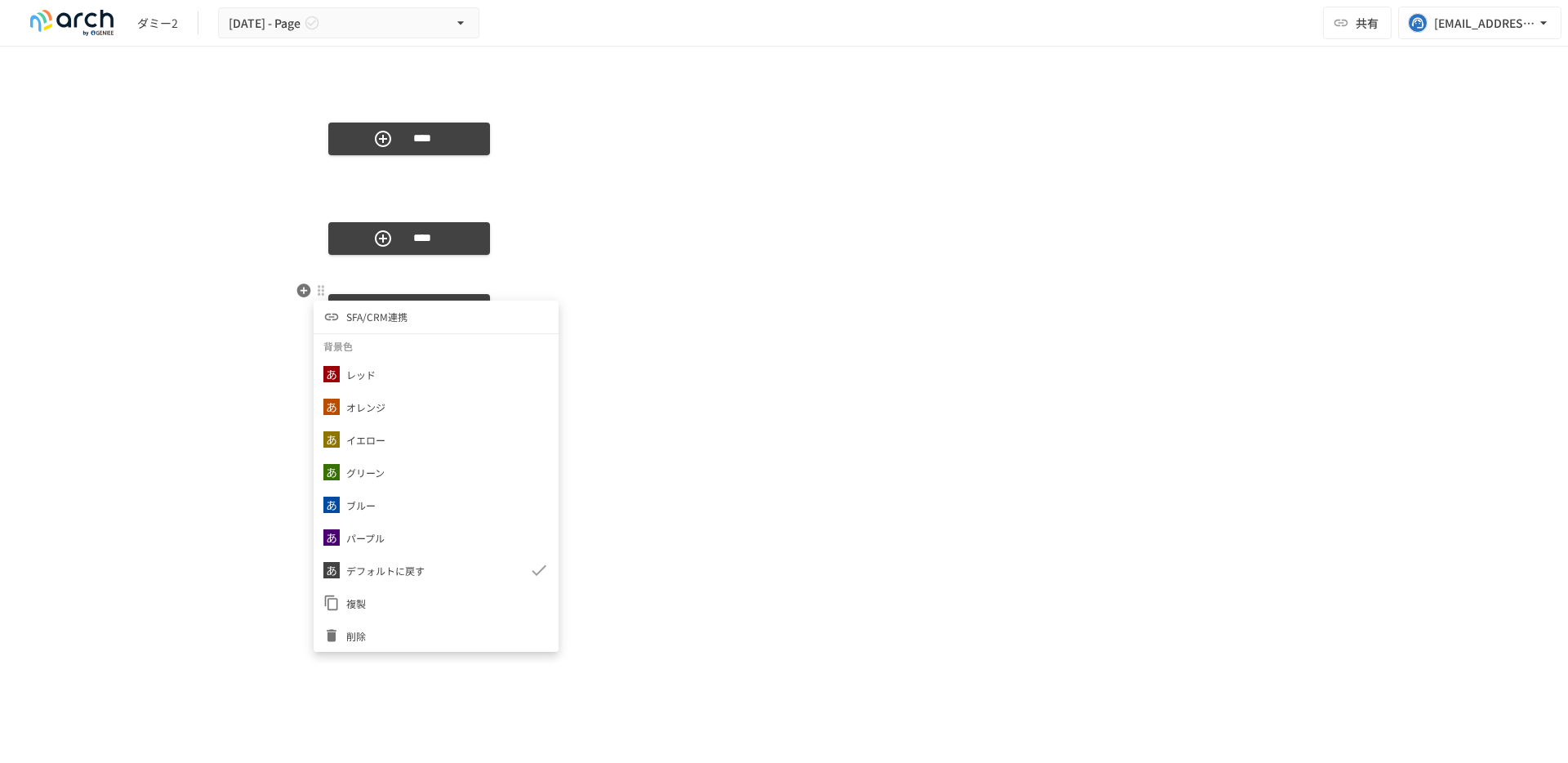
click at [371, 631] on span "削除" at bounding box center [447, 636] width 202 height 16
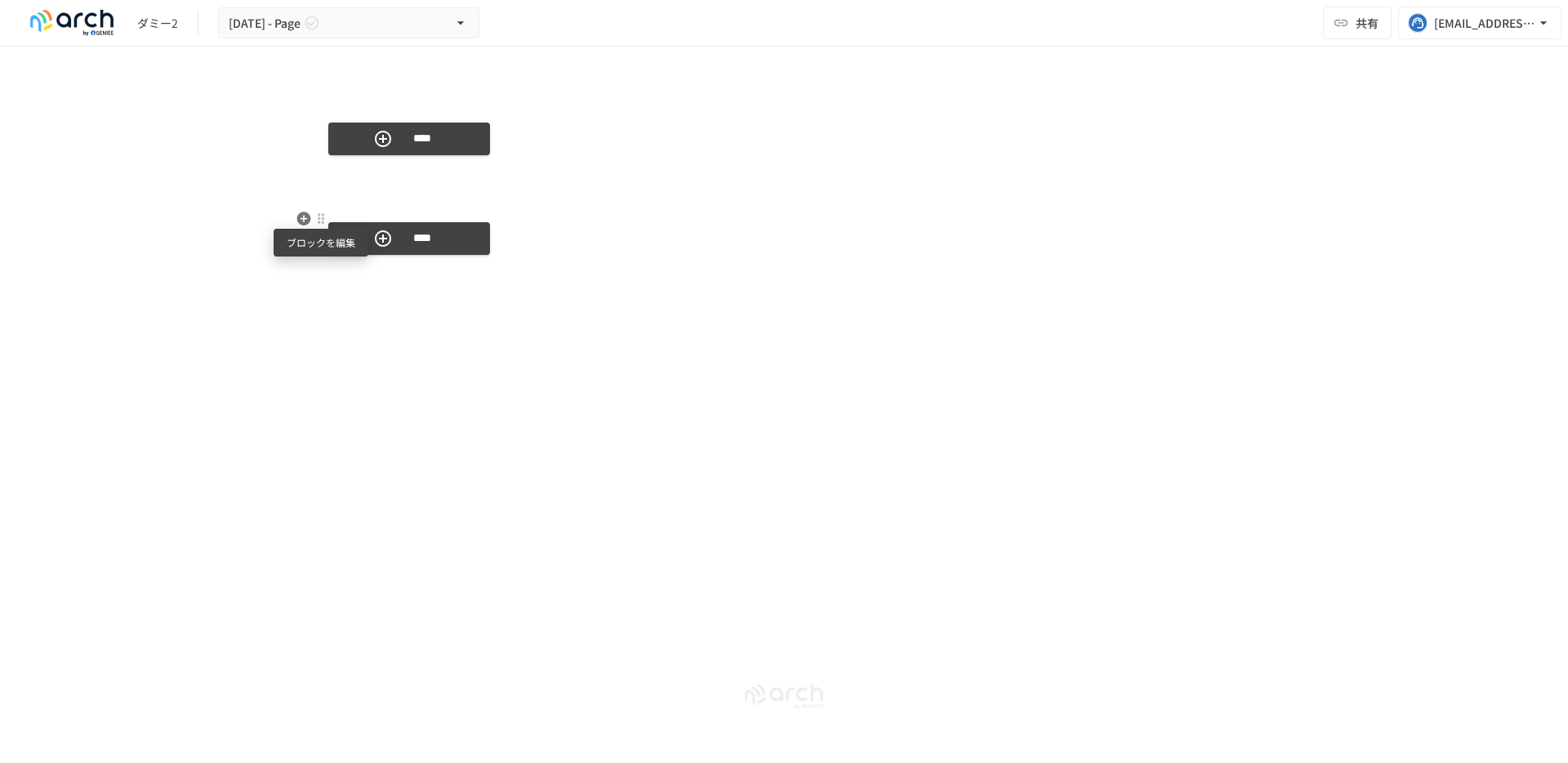
click at [325, 224] on div at bounding box center [321, 219] width 13 height 13
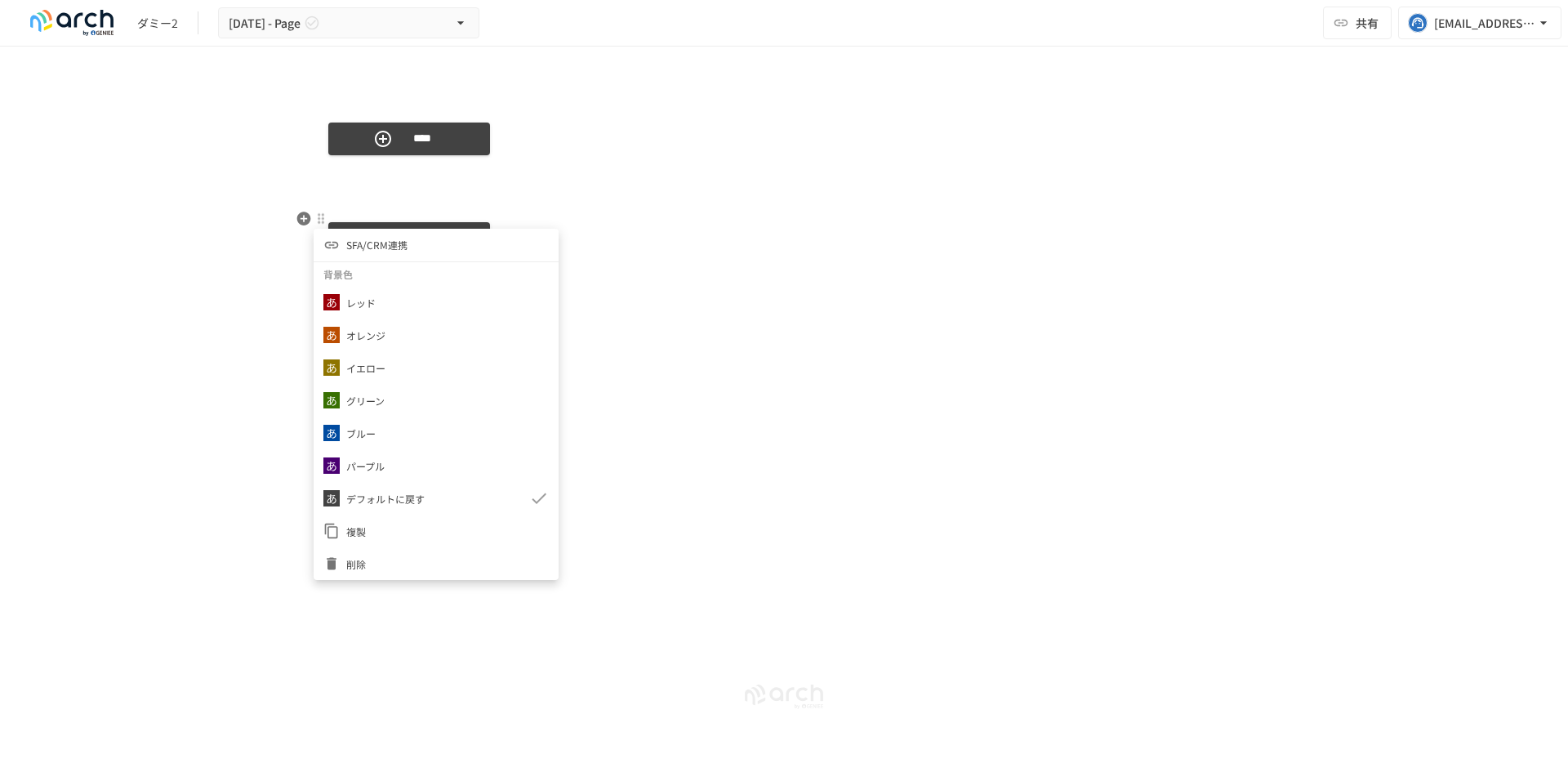
click at [365, 553] on li "削除" at bounding box center [436, 563] width 245 height 33
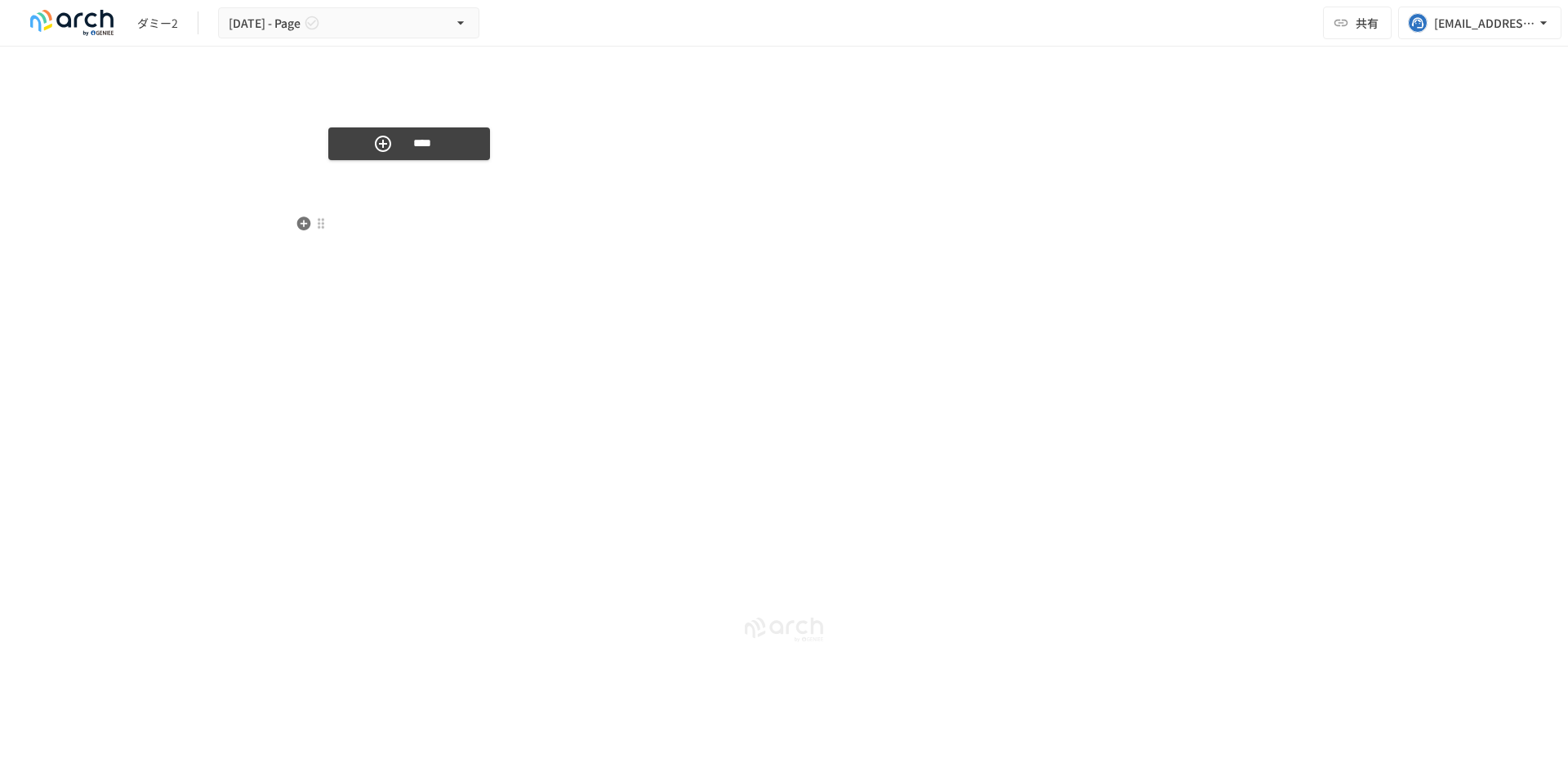
scroll to position [4206, 0]
click at [328, 224] on div at bounding box center [321, 217] width 15 height 20
click at [344, 278] on div at bounding box center [334, 275] width 22 height 16
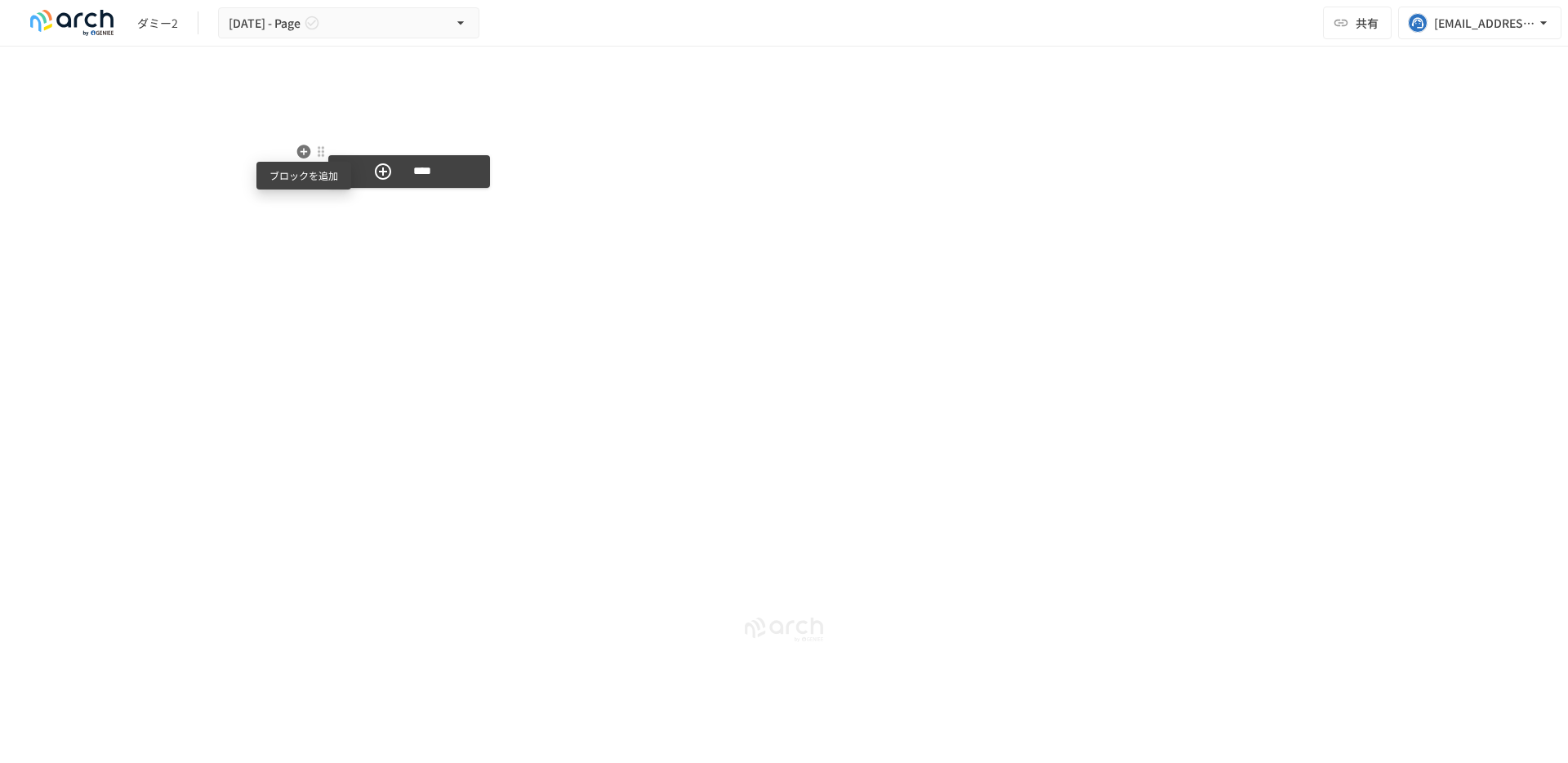
click at [308, 153] on icon "button" at bounding box center [303, 151] width 14 height 14
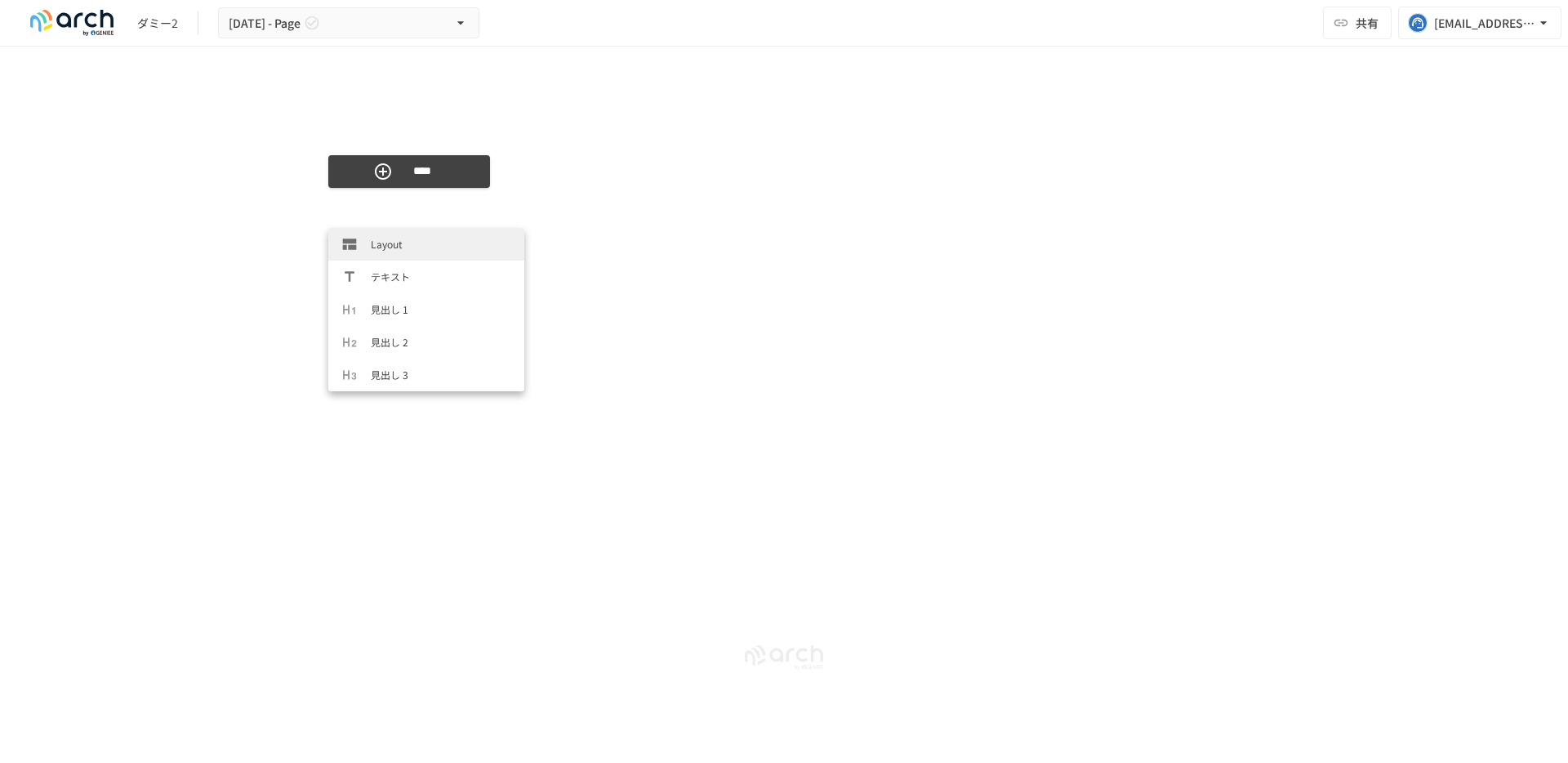
click at [276, 276] on div "**********" at bounding box center [784, 388] width 1568 height 682
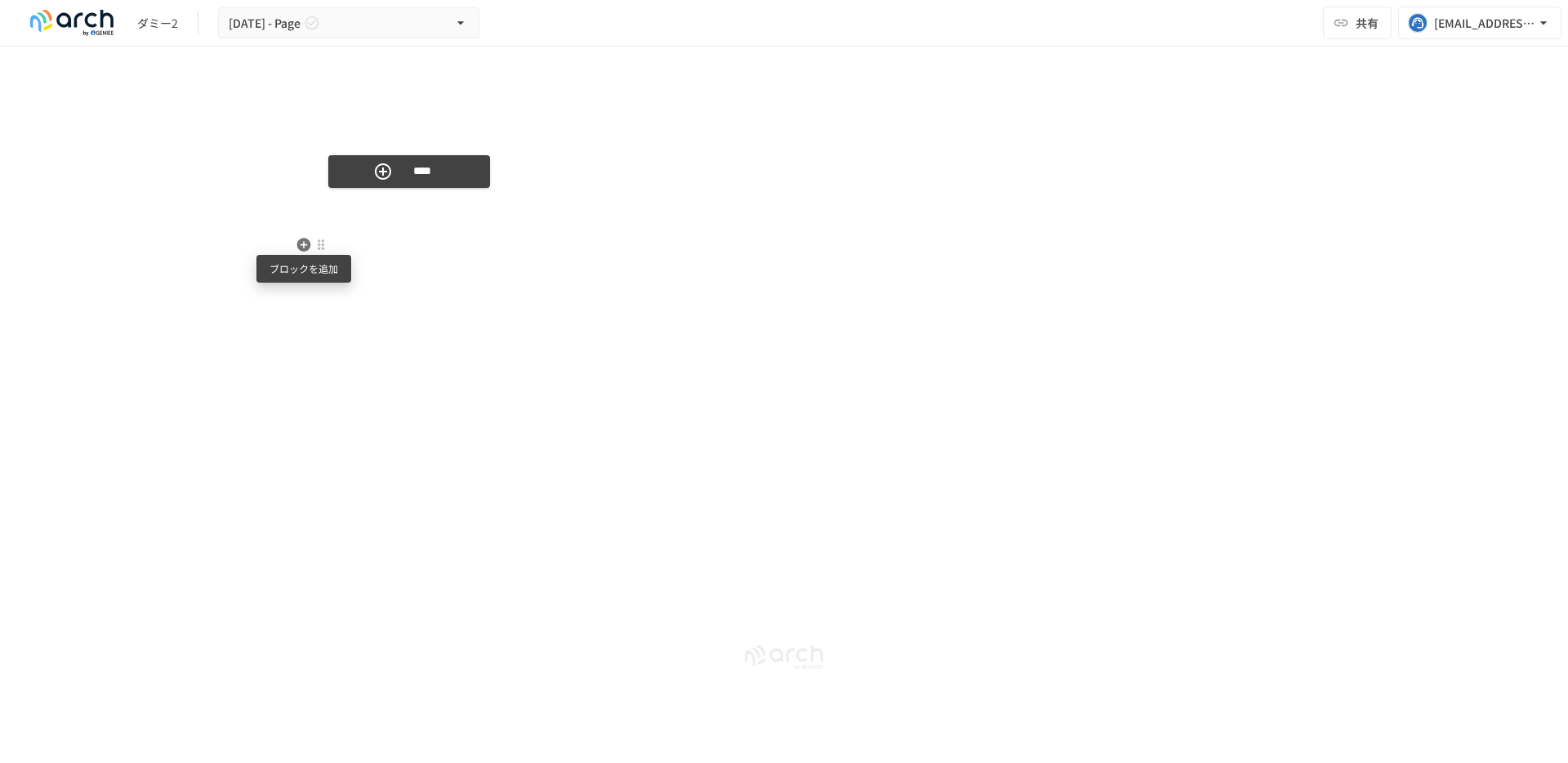
click at [303, 244] on icon "button" at bounding box center [303, 244] width 16 height 16
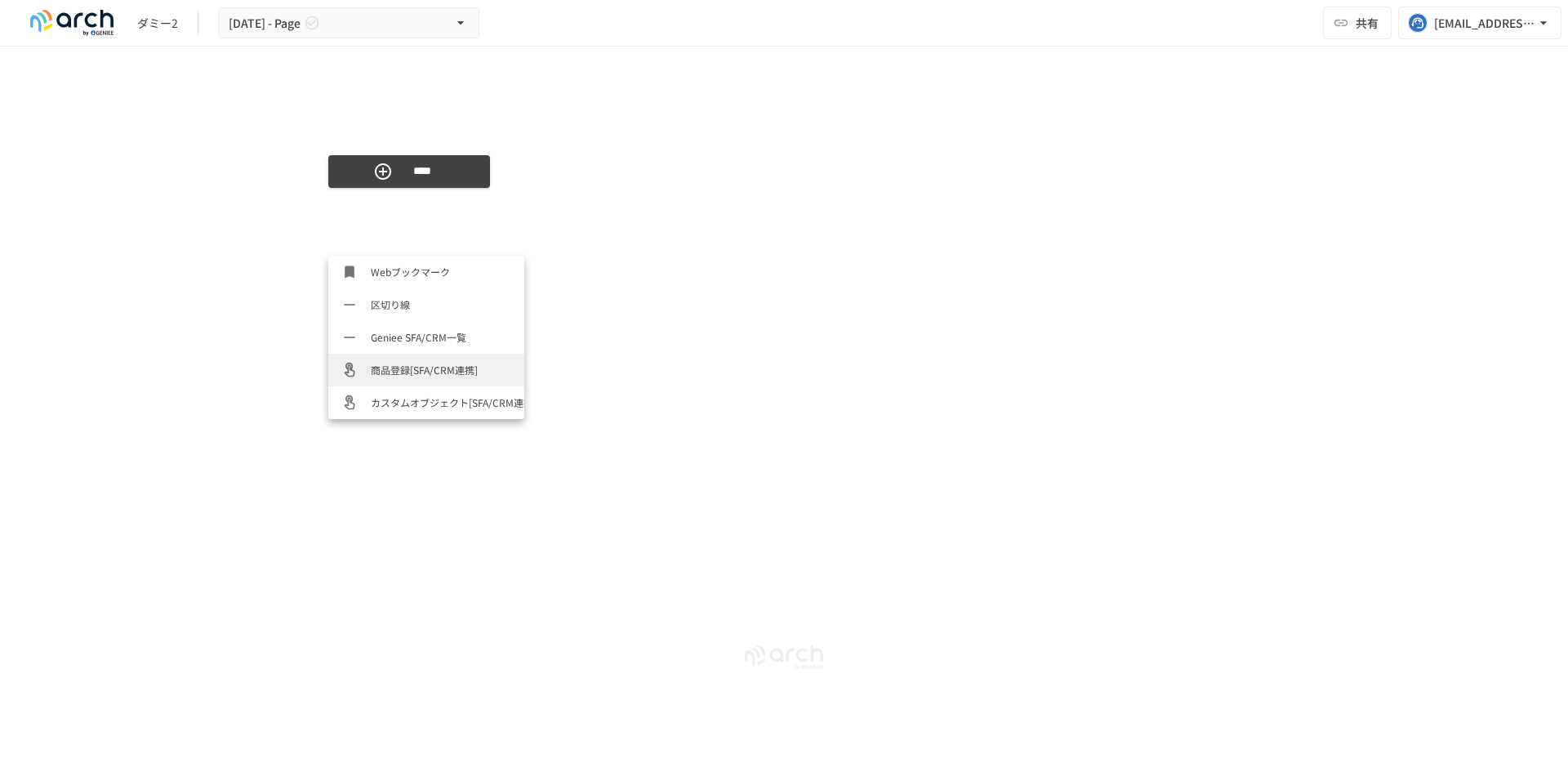
click at [271, 397] on div "**********" at bounding box center [784, 388] width 1568 height 682
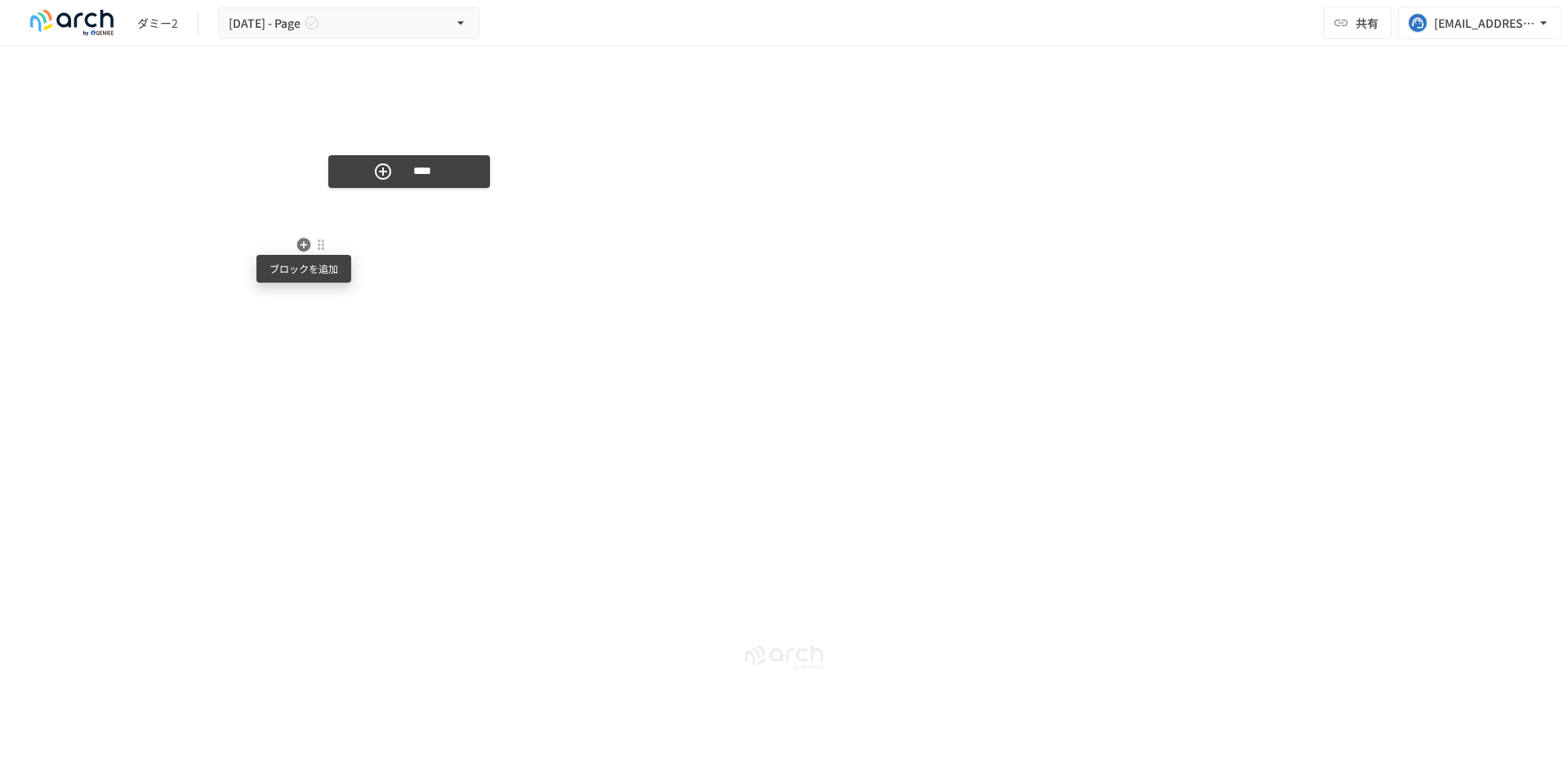
click at [301, 242] on icon "button" at bounding box center [303, 244] width 14 height 14
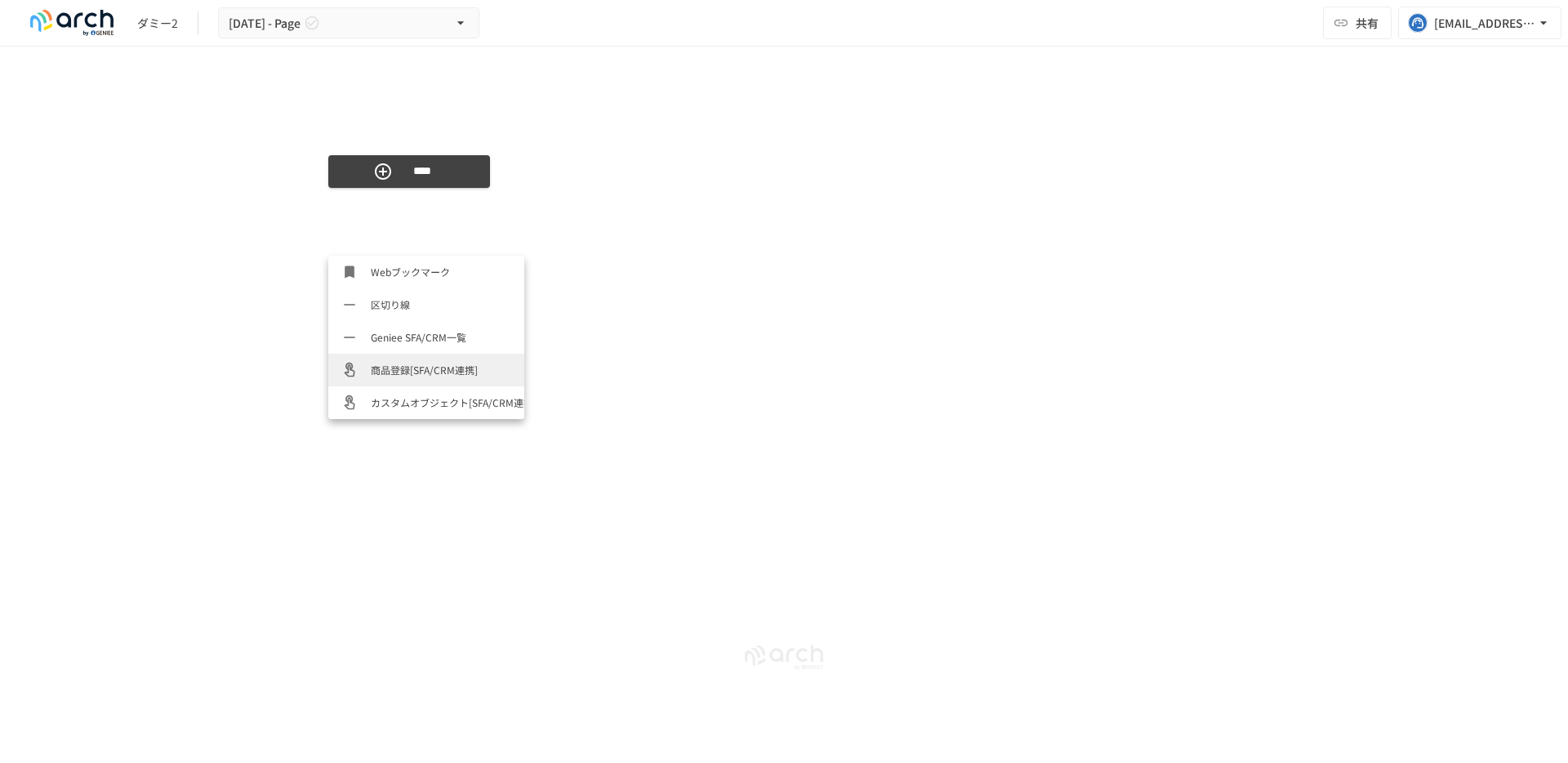
click at [415, 372] on span "商品登録[SFA/CRM連携]" at bounding box center [441, 369] width 140 height 16
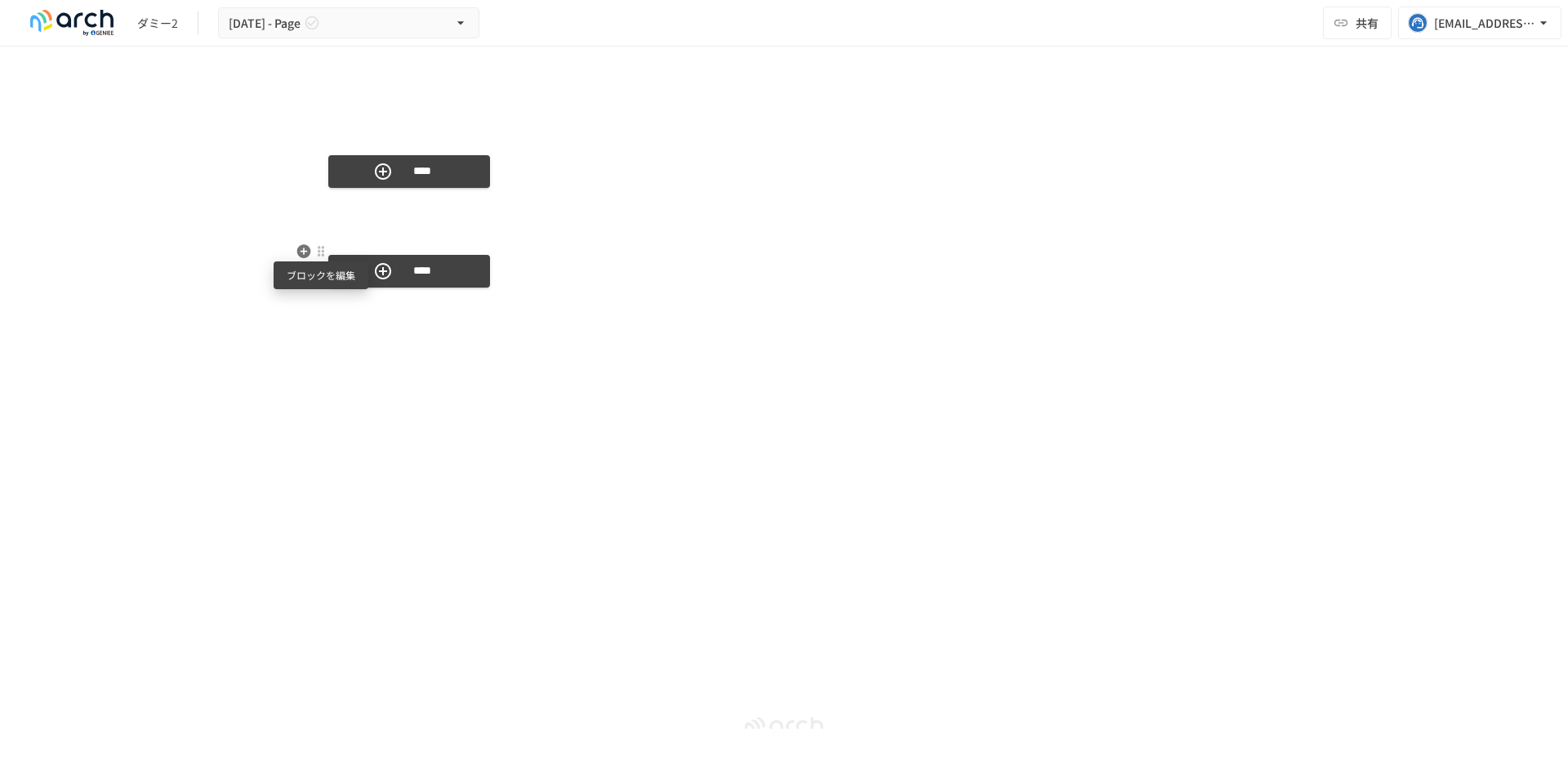
click at [319, 253] on div at bounding box center [321, 252] width 13 height 13
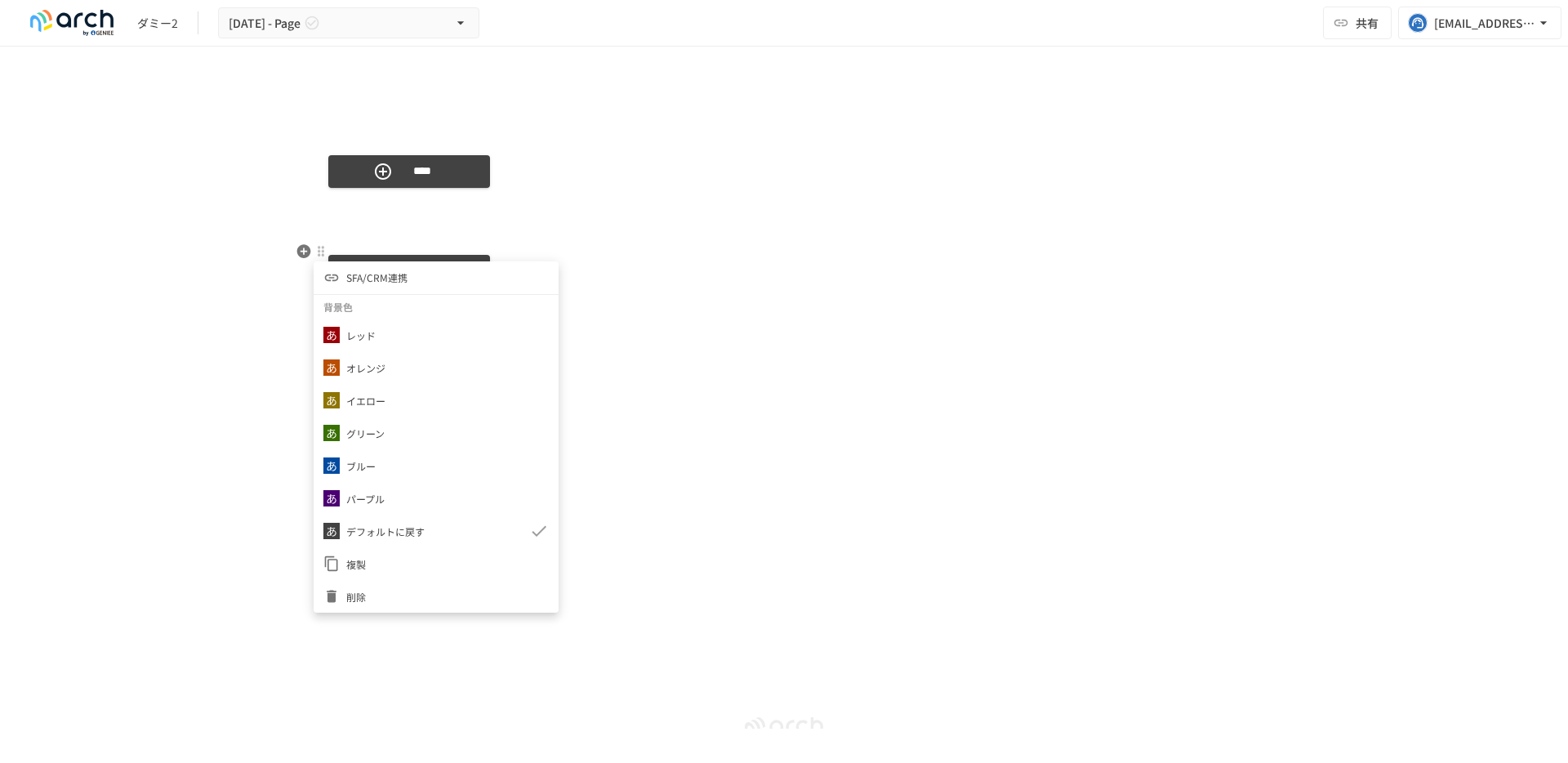
click at [368, 278] on span "SFA/CRM連携" at bounding box center [376, 277] width 61 height 16
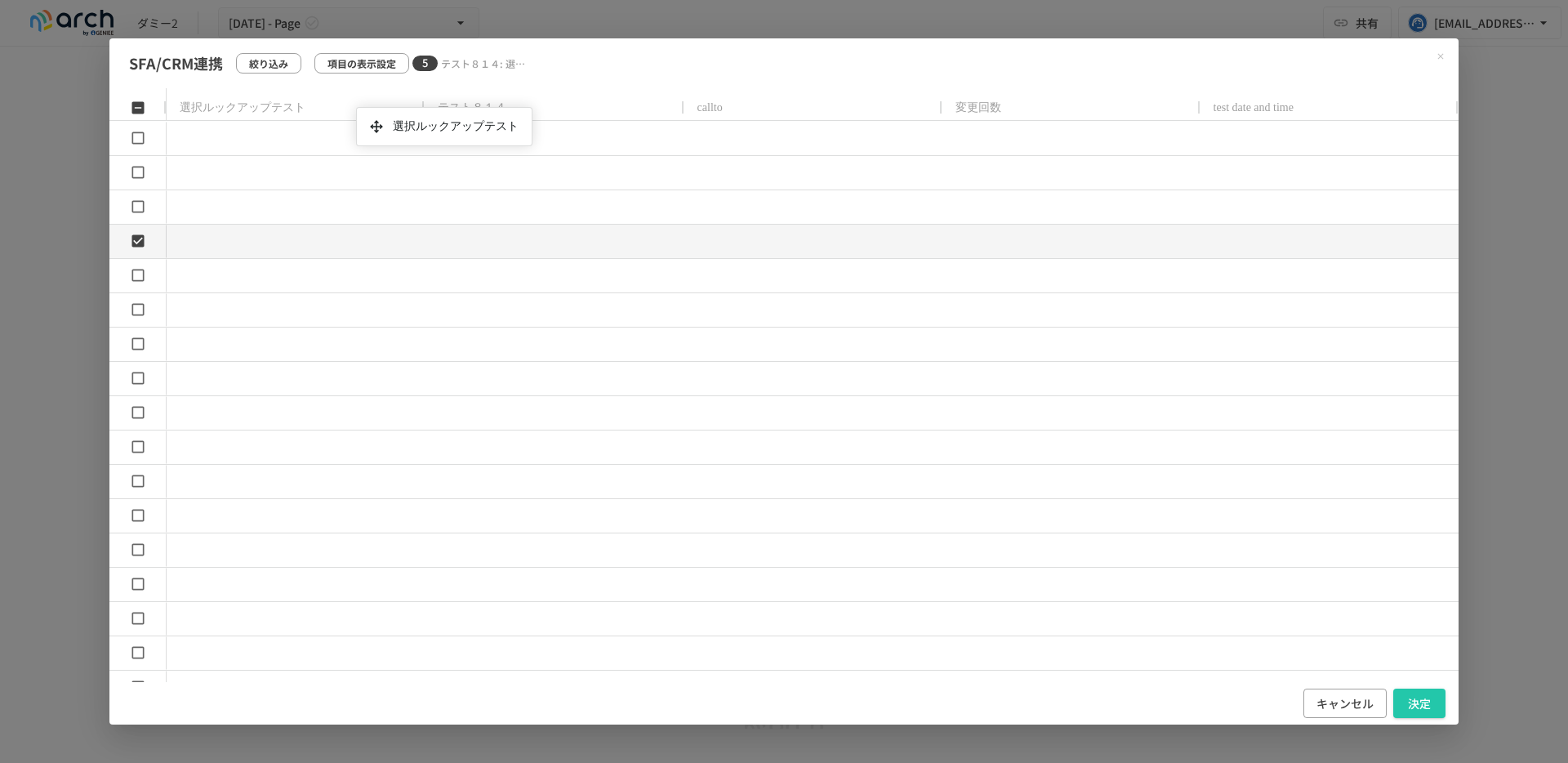
drag, startPoint x: 498, startPoint y: 113, endPoint x: 349, endPoint y: 113, distance: 149.0
click at [1410, 701] on button "決定" at bounding box center [1419, 703] width 52 height 30
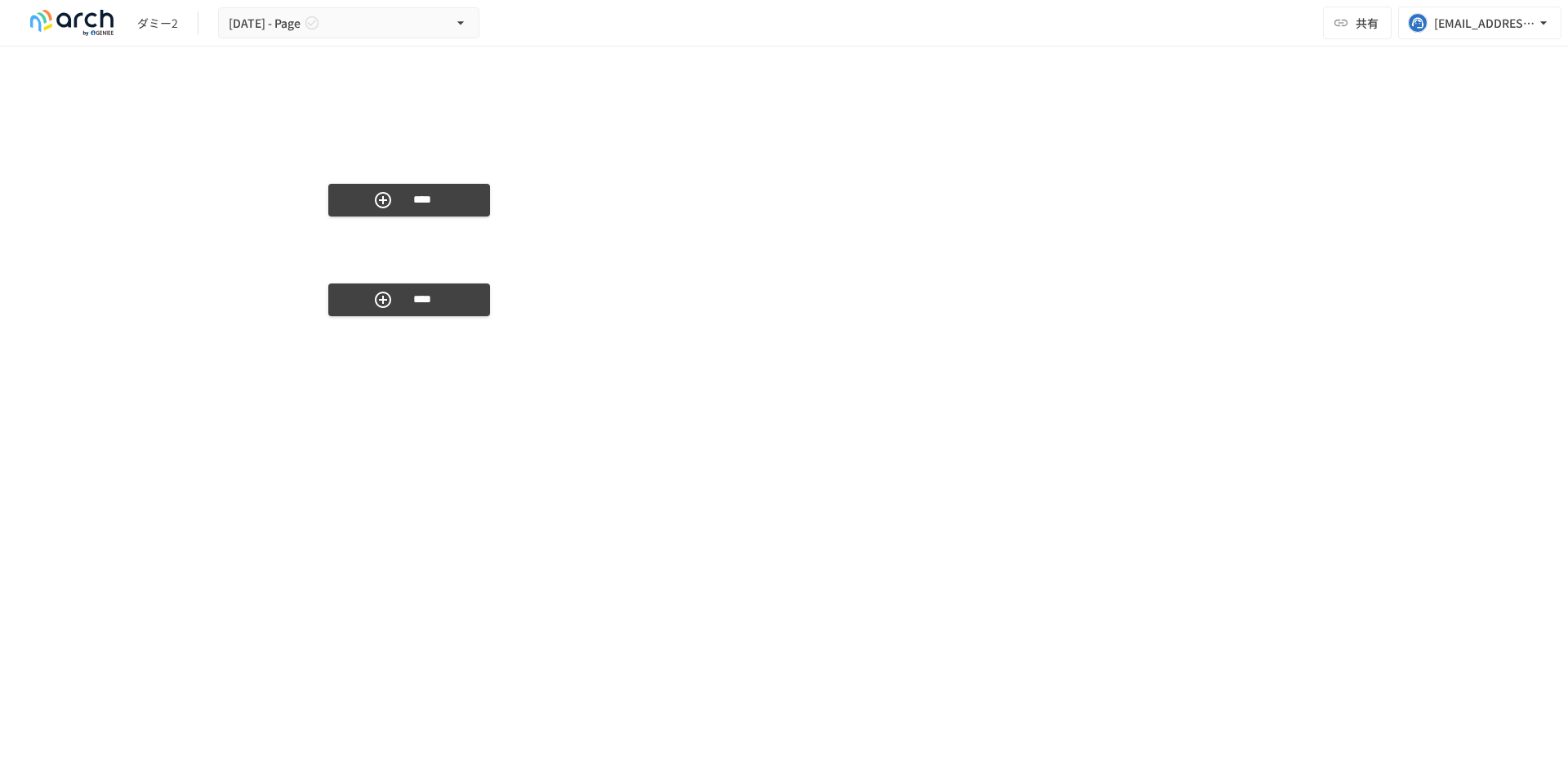
scroll to position [4112, 0]
